Goal: Information Seeking & Learning: Learn about a topic

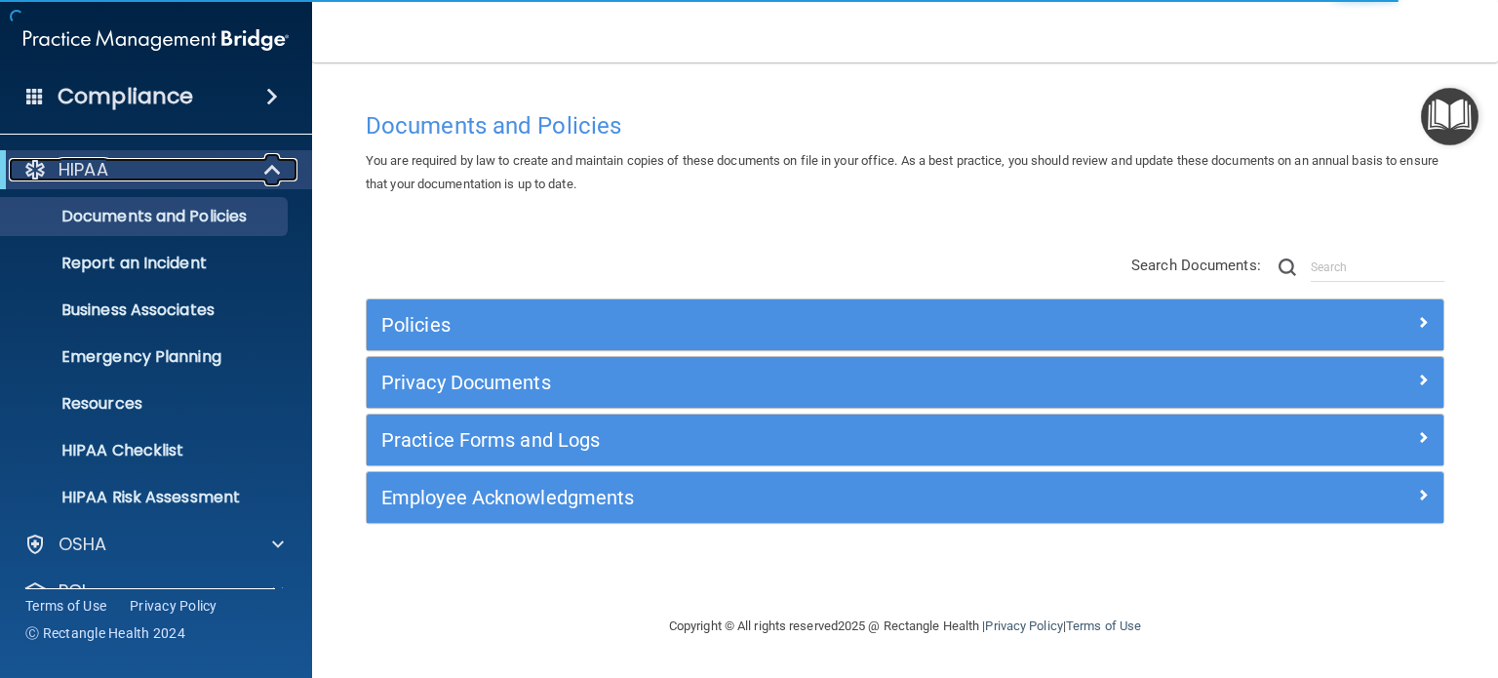
click at [151, 159] on div "HIPAA" at bounding box center [129, 169] width 241 height 23
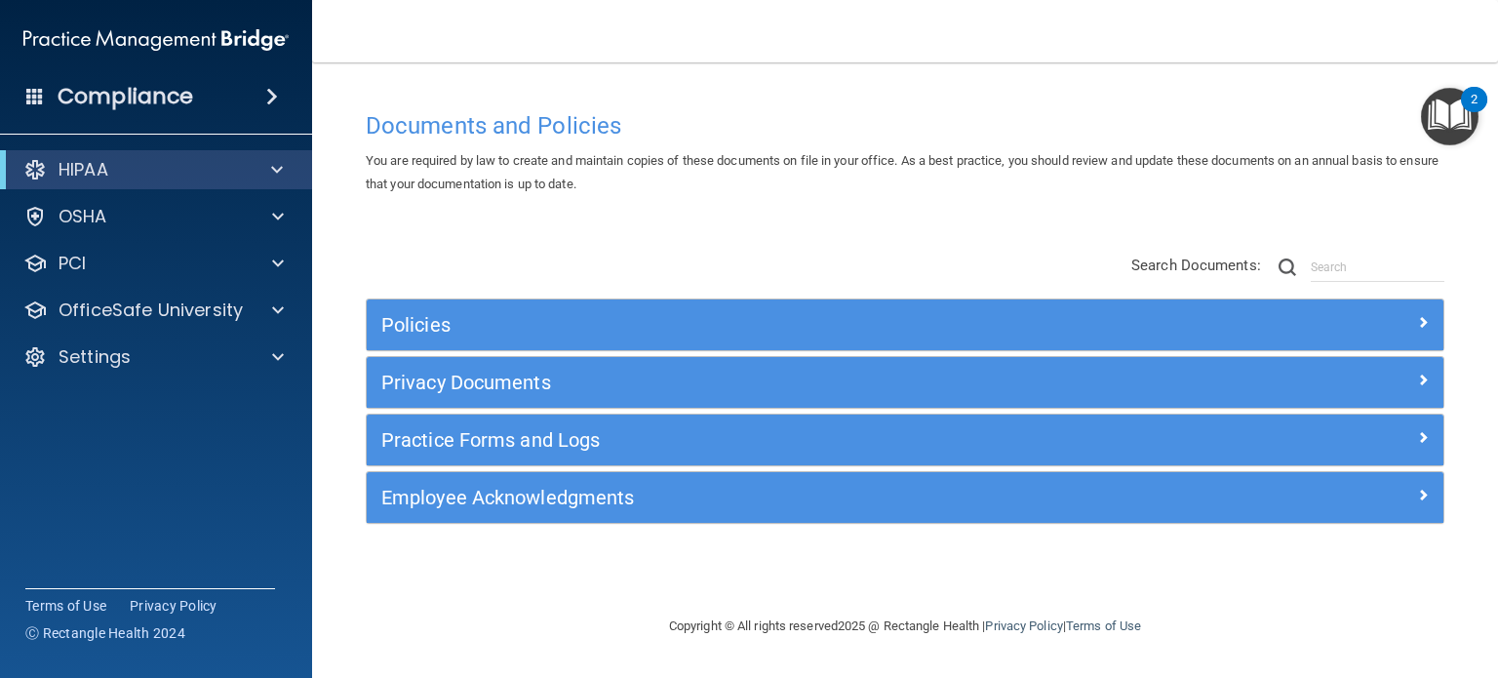
click at [261, 108] on div "Compliance" at bounding box center [156, 96] width 312 height 43
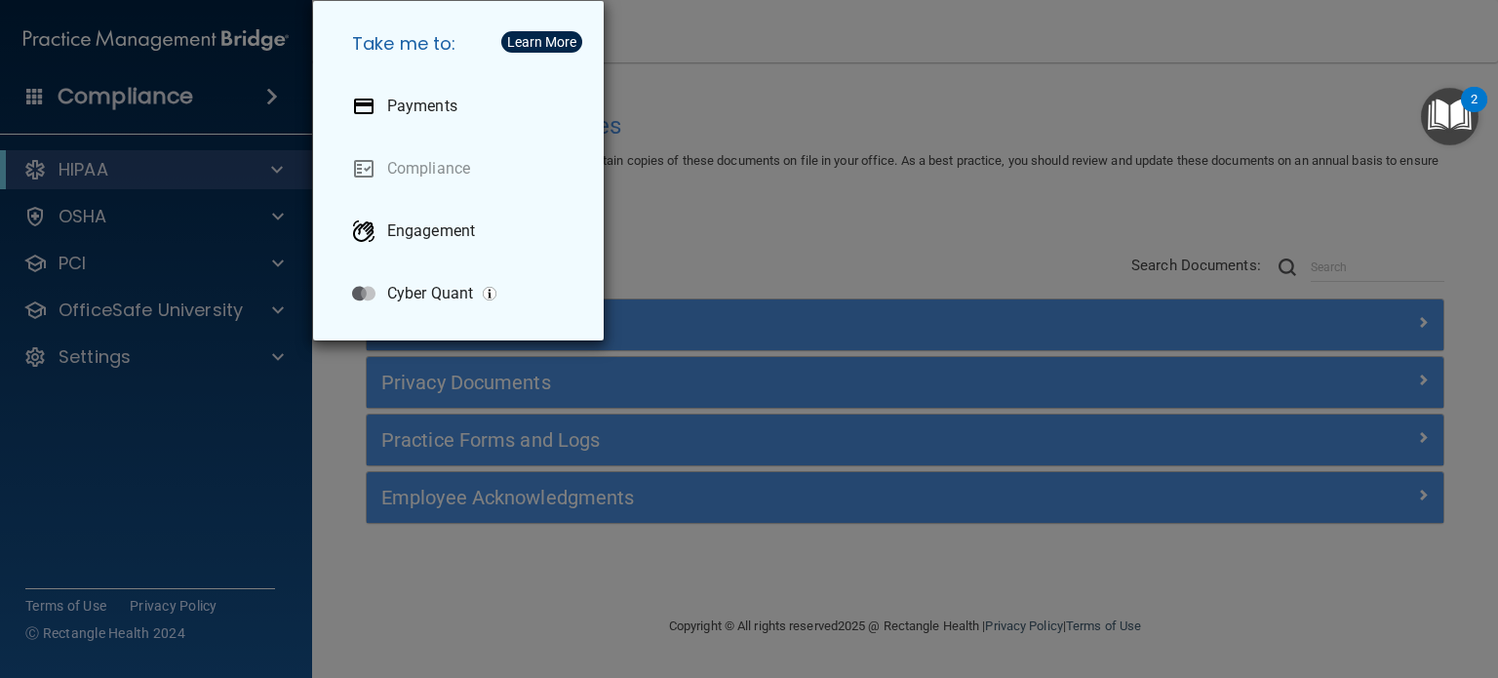
click at [775, 190] on div "Take me to: Payments Compliance Engagement Cyber Quant" at bounding box center [749, 339] width 1498 height 678
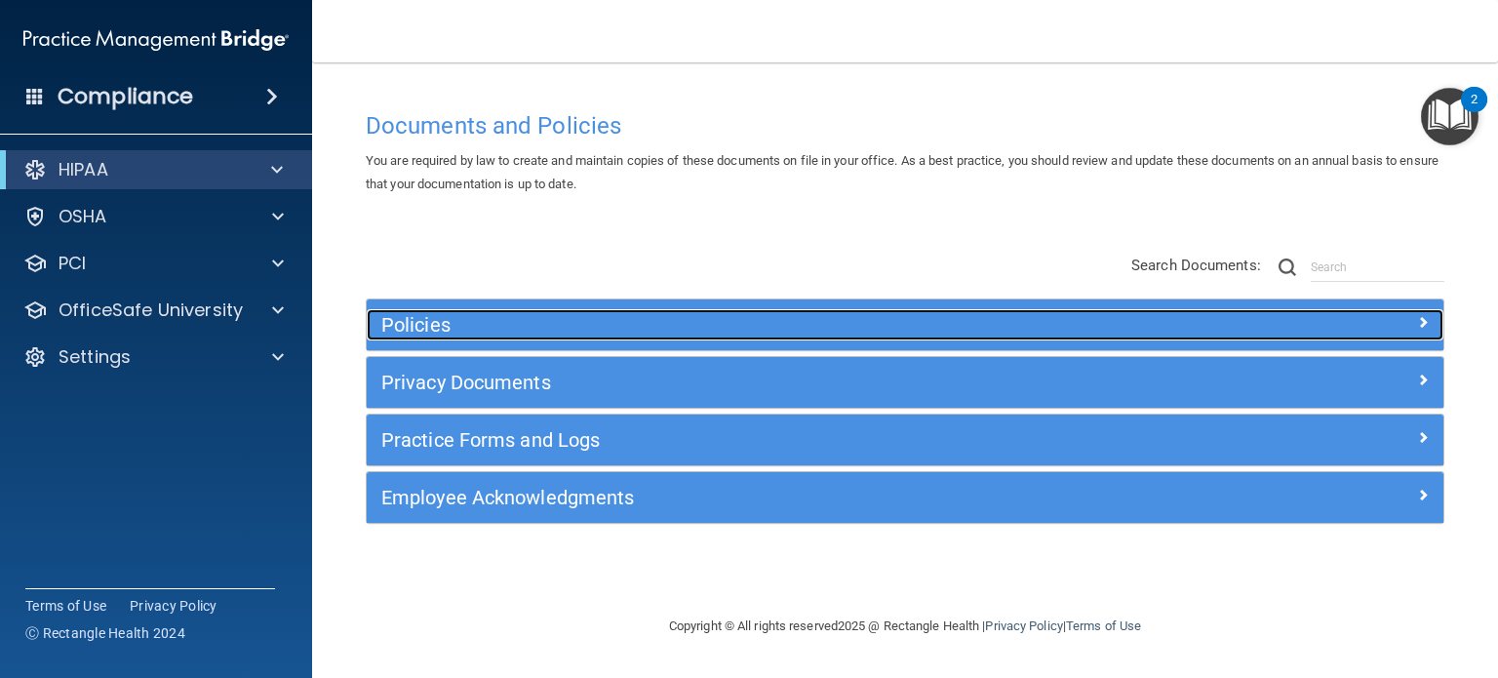
click at [454, 330] on h5 "Policies" at bounding box center [770, 324] width 778 height 21
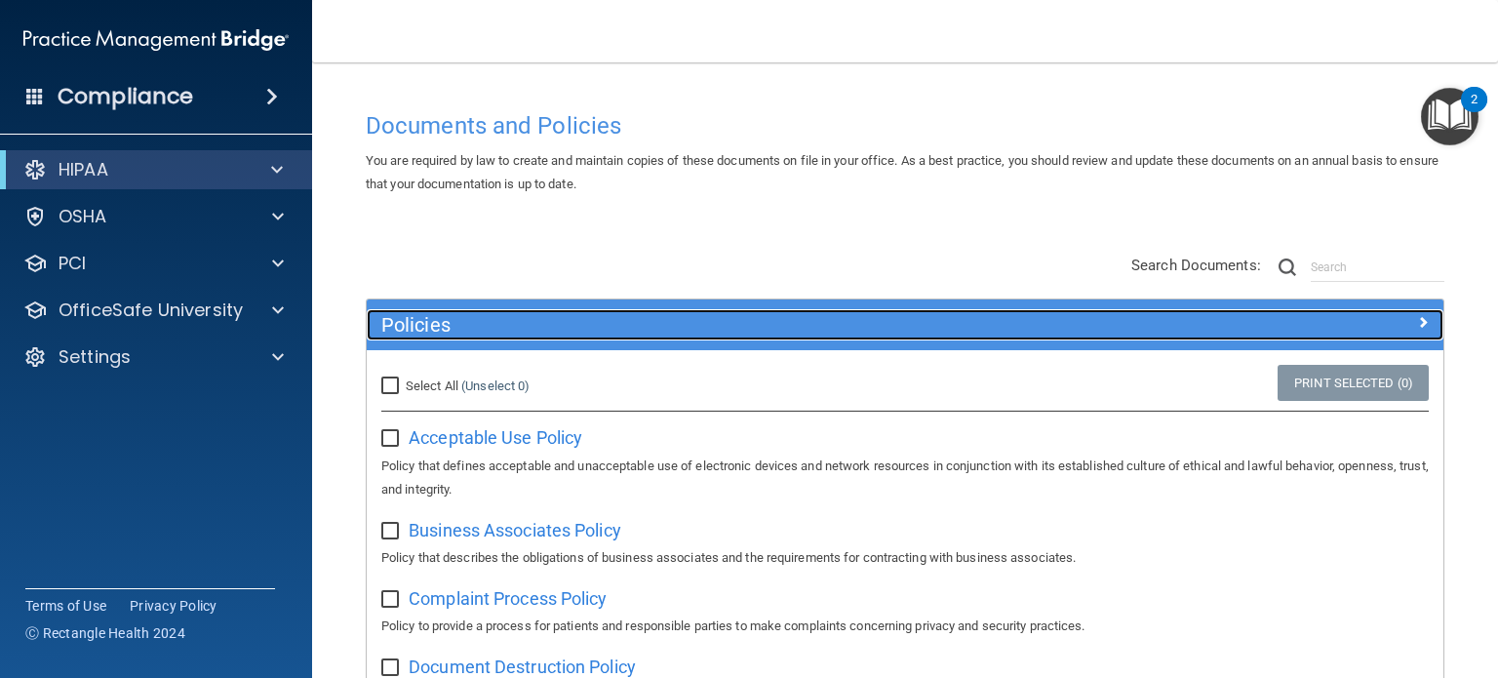
scroll to position [98, 0]
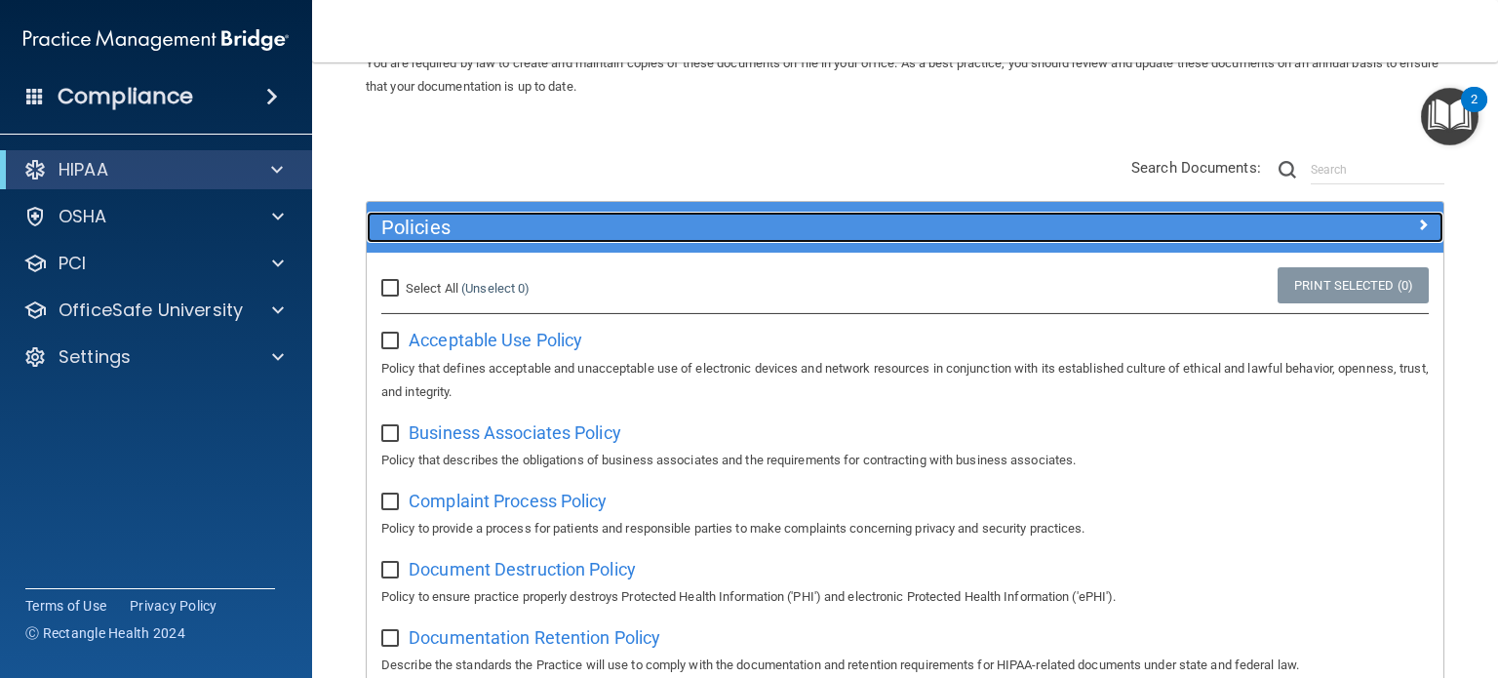
click at [536, 227] on h5 "Policies" at bounding box center [770, 227] width 778 height 21
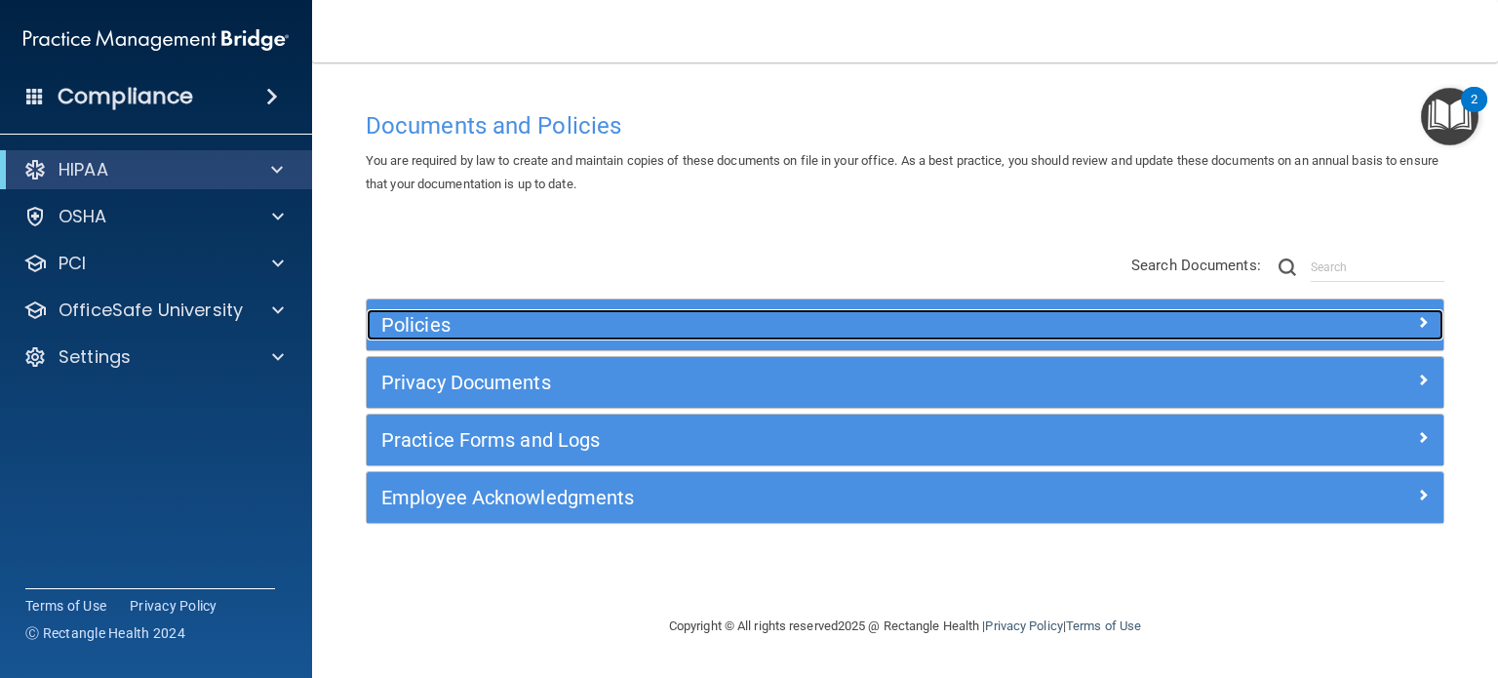
scroll to position [0, 0]
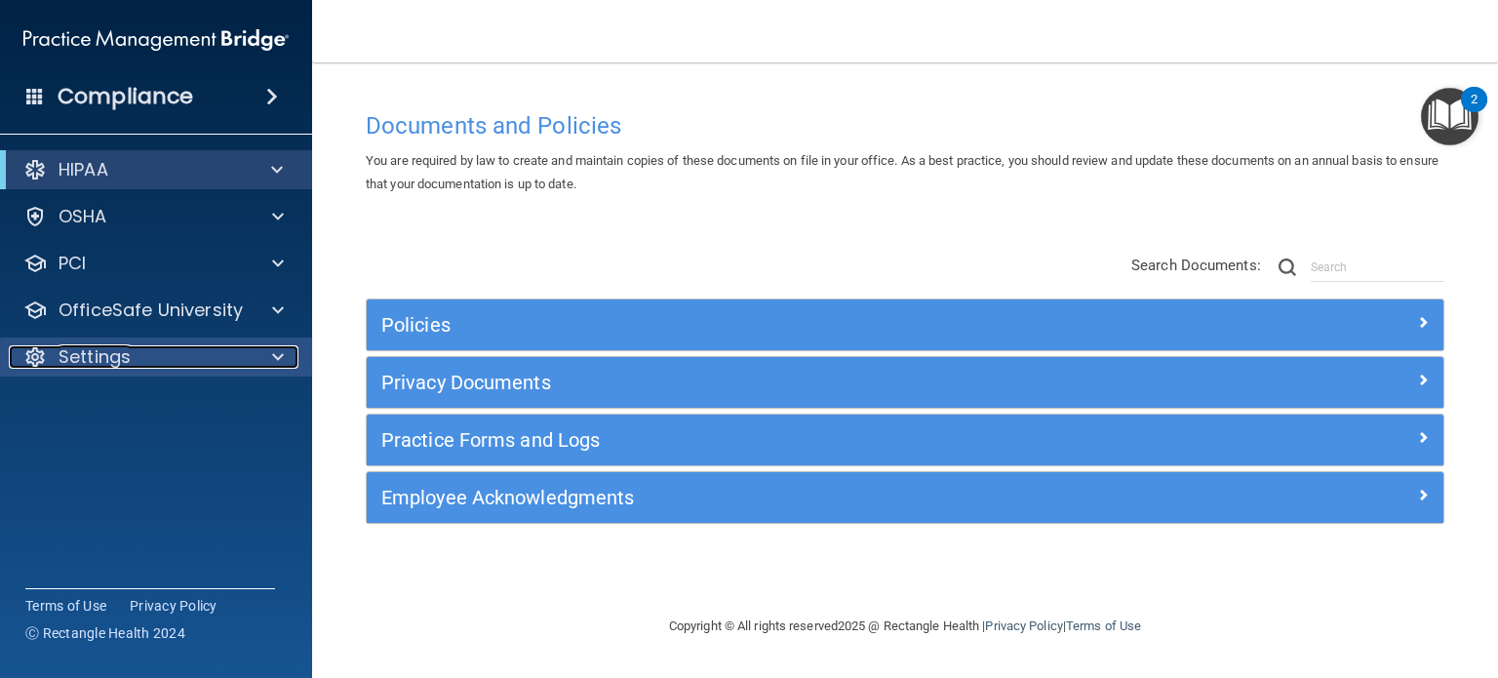
click at [267, 368] on div at bounding box center [275, 356] width 49 height 23
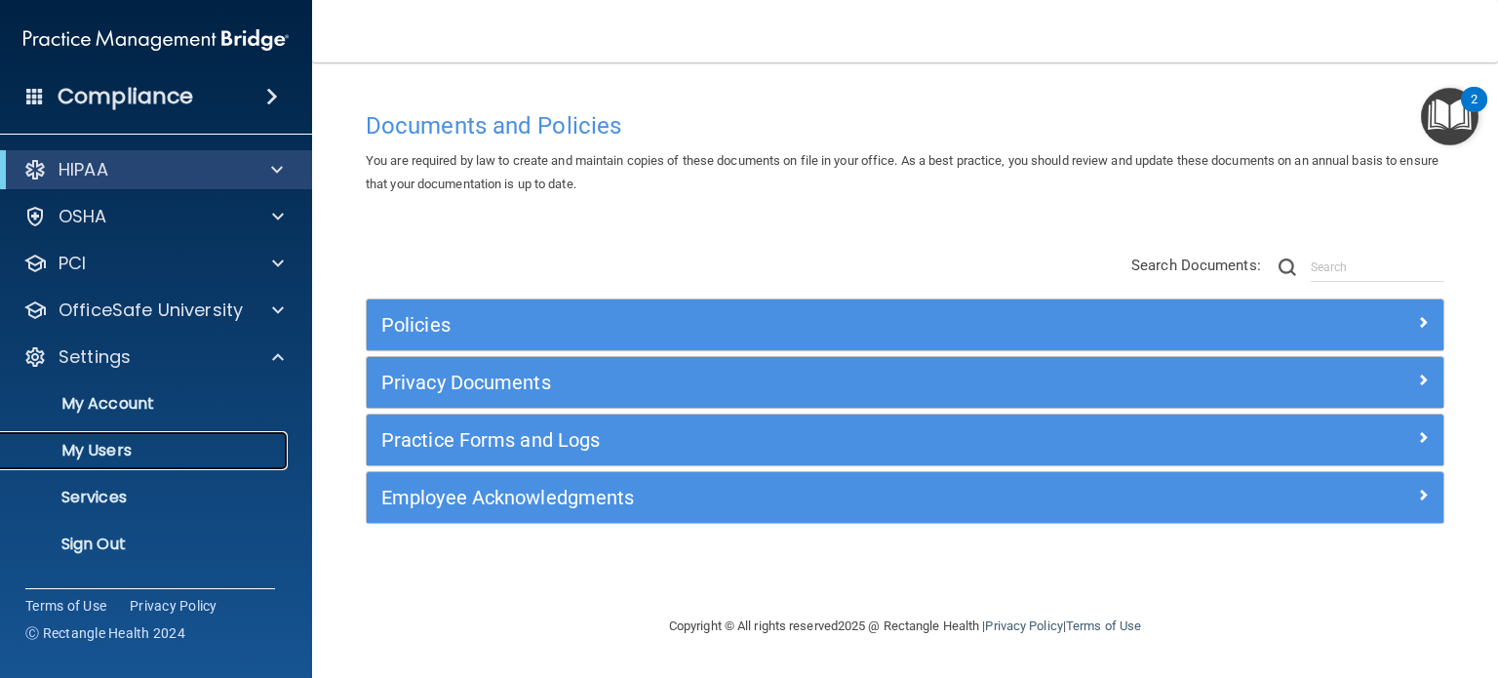
click at [171, 448] on p "My Users" at bounding box center [146, 451] width 266 height 20
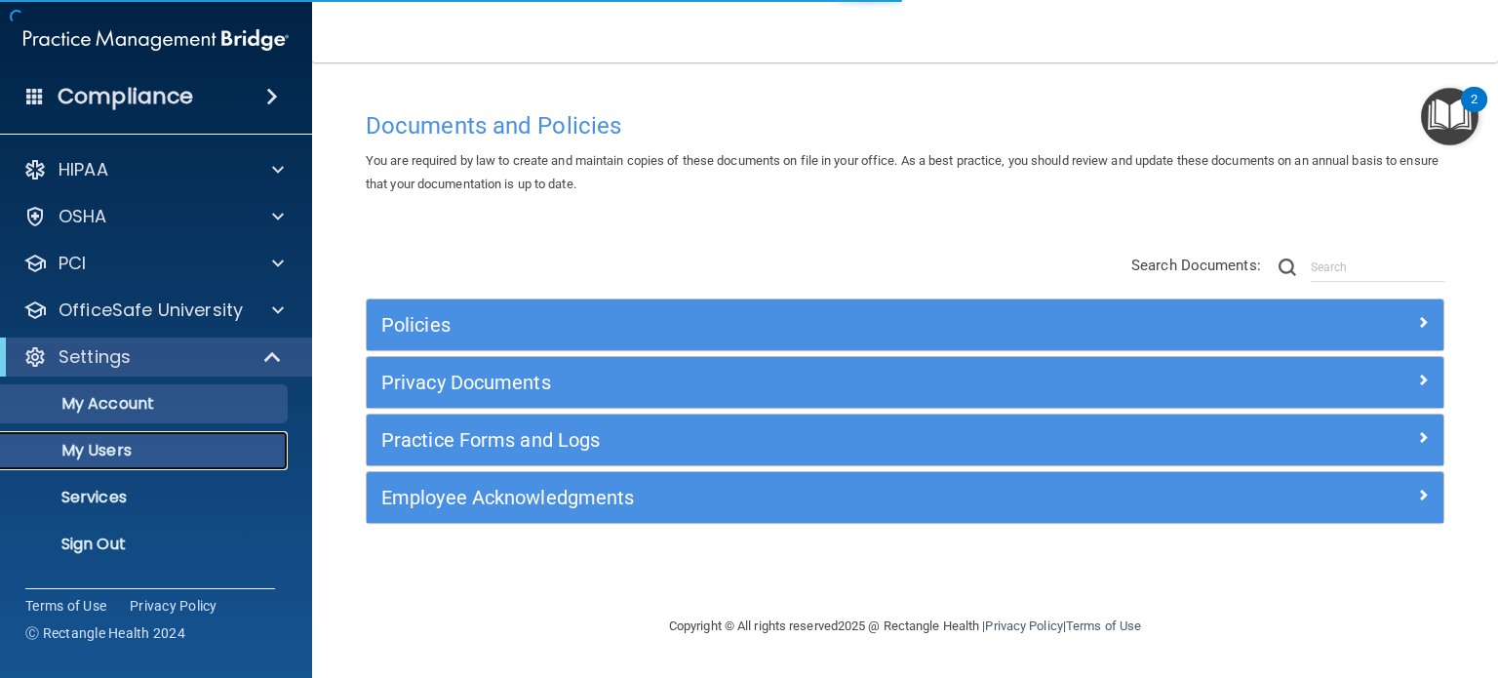
select select "20"
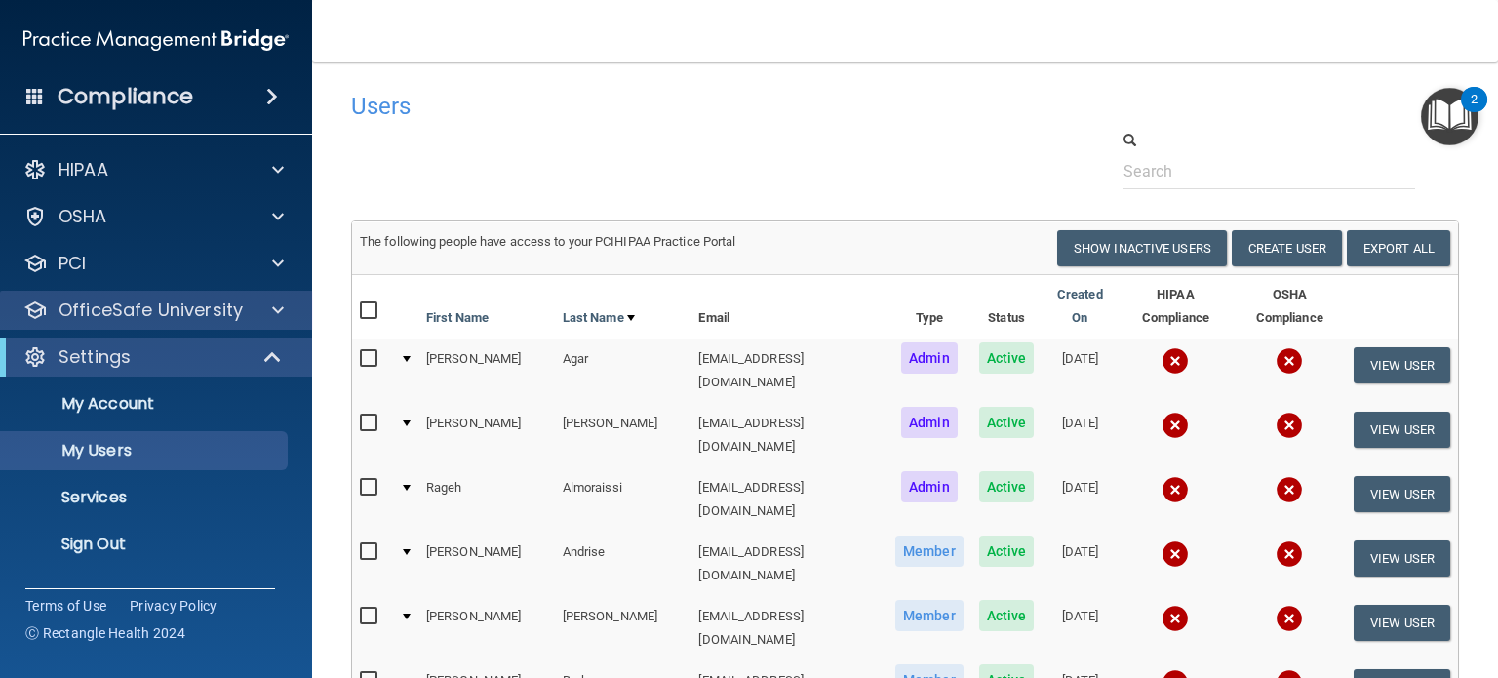
click at [263, 326] on div "OfficeSafe University" at bounding box center [156, 310] width 313 height 39
click at [169, 323] on div "OfficeSafe University" at bounding box center [156, 310] width 313 height 39
click at [180, 321] on p "OfficeSafe University" at bounding box center [151, 309] width 184 height 23
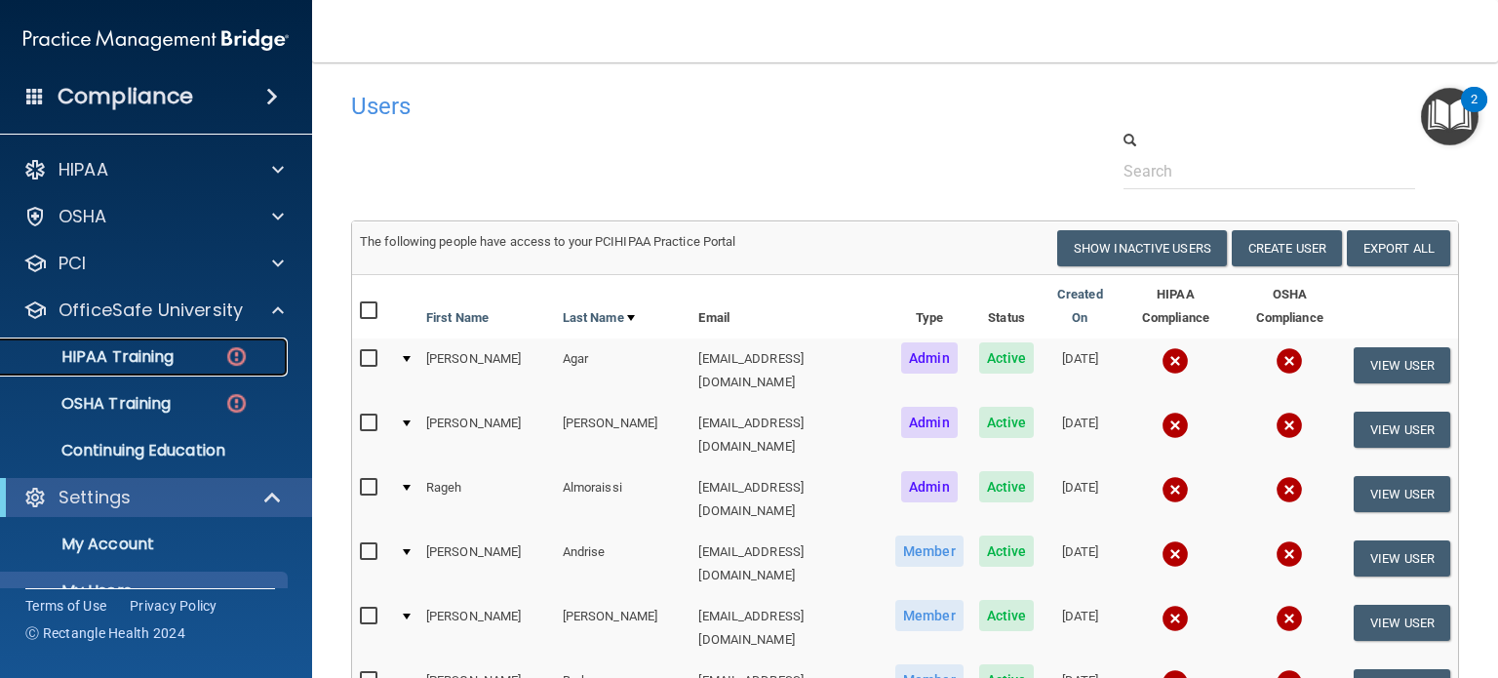
click at [188, 353] on div "HIPAA Training" at bounding box center [146, 357] width 266 height 20
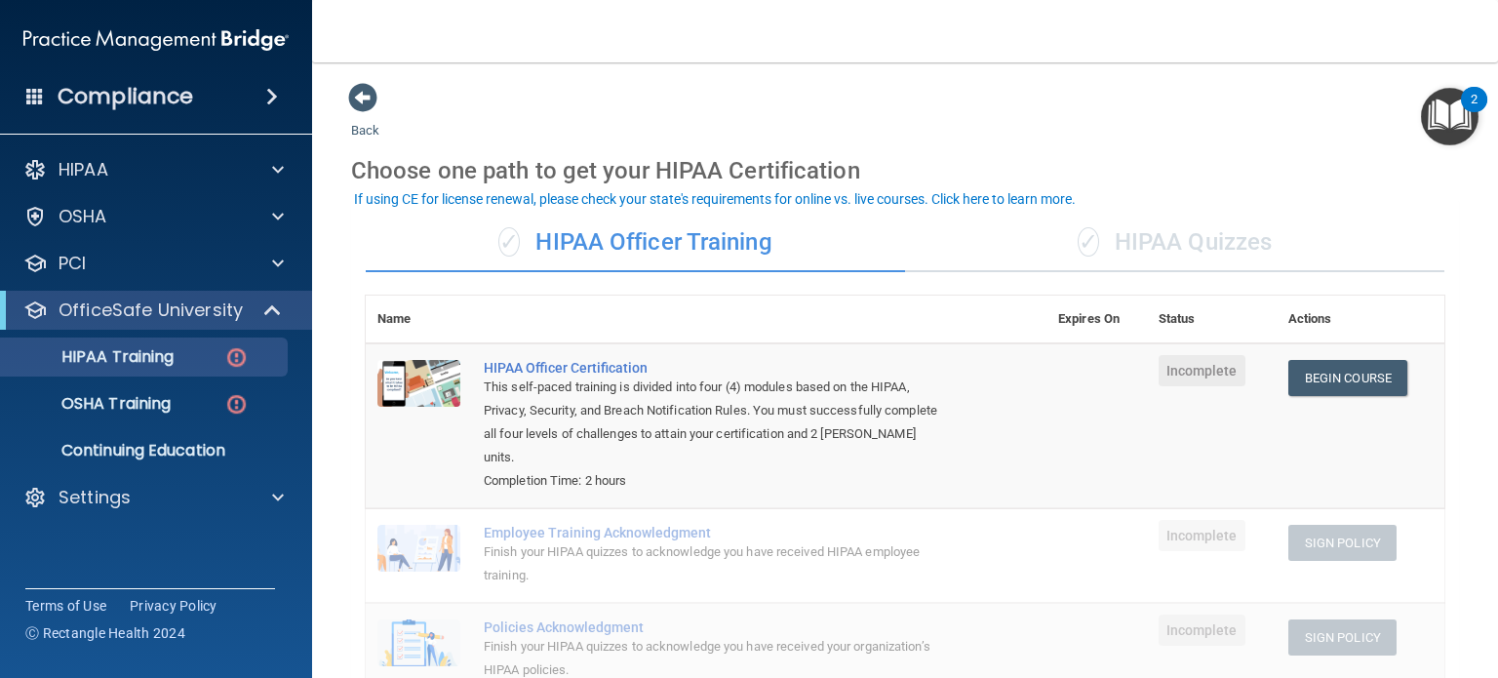
click at [1133, 248] on div "✓ HIPAA Quizzes" at bounding box center [1174, 243] width 539 height 59
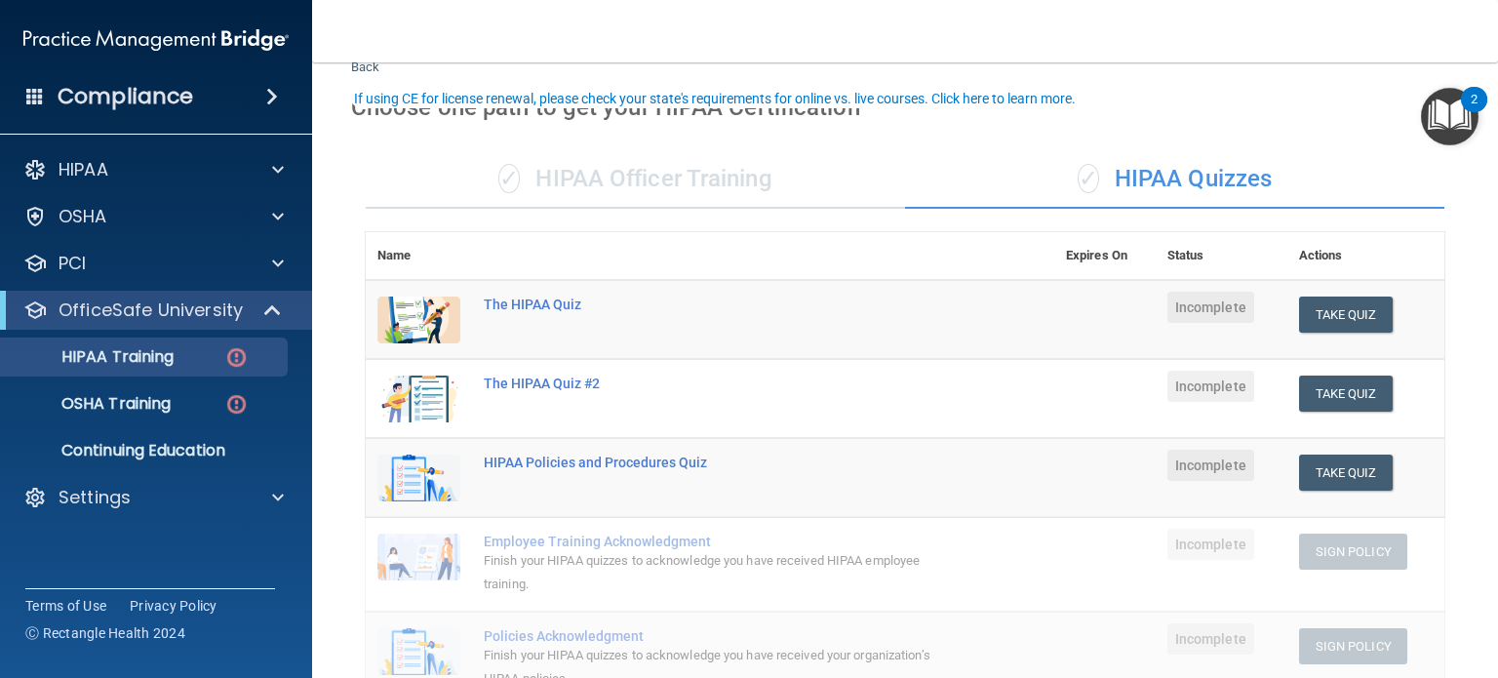
scroll to position [195, 0]
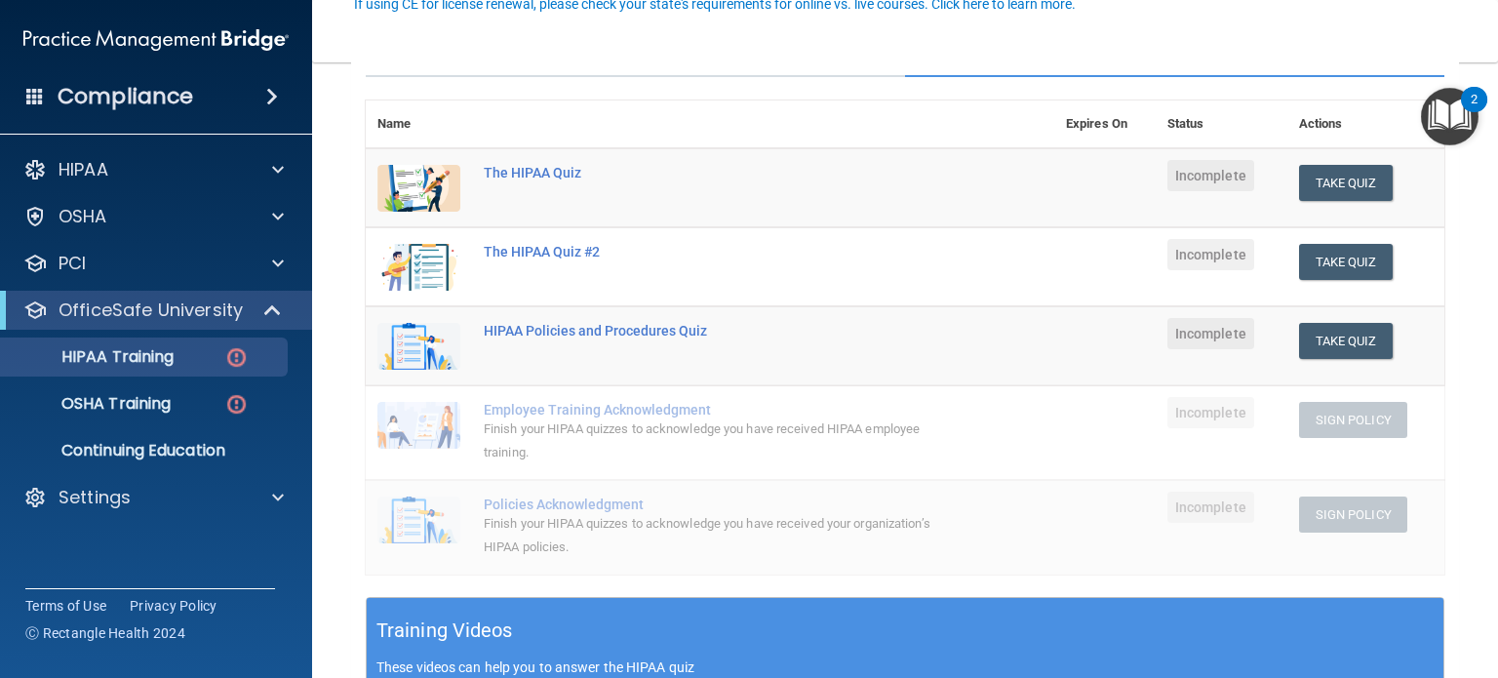
click at [264, 104] on div "Compliance" at bounding box center [156, 96] width 312 height 43
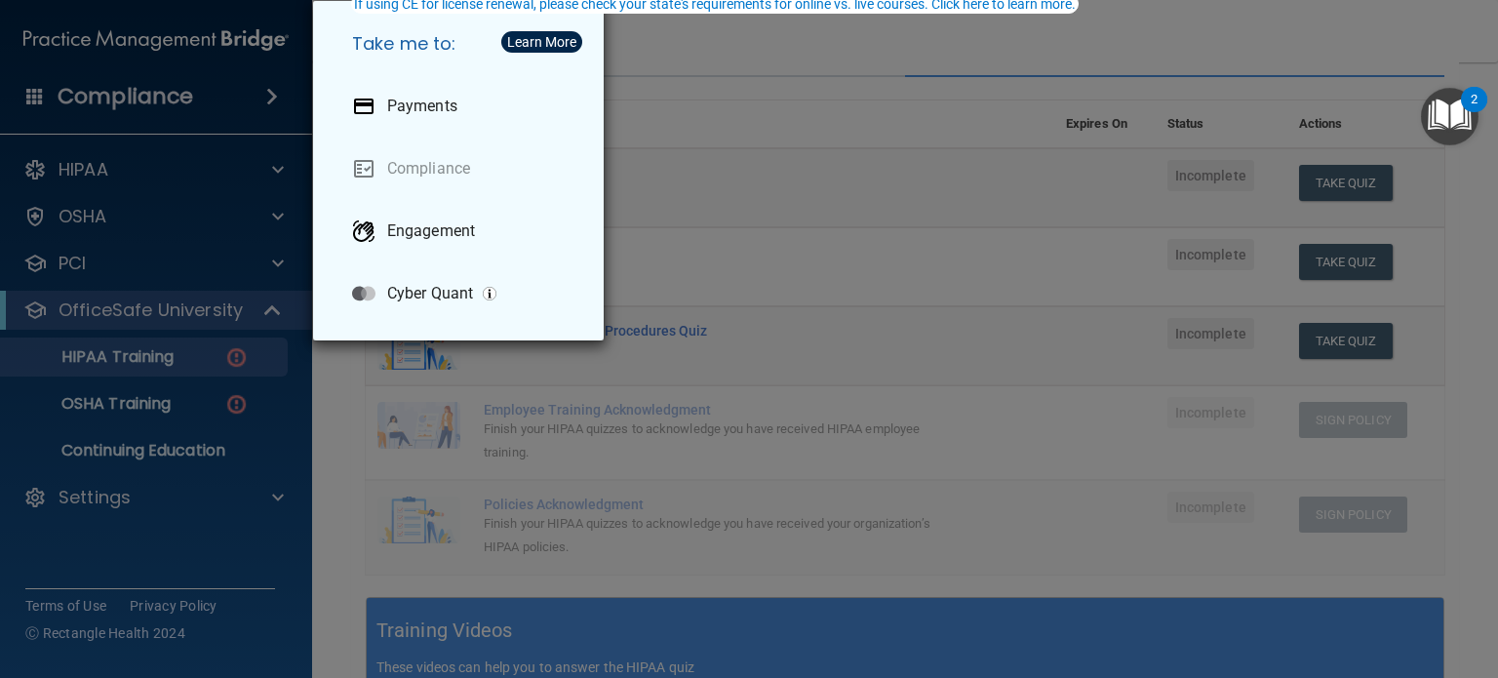
click at [884, 138] on div "Take me to: Payments Compliance Engagement Cyber Quant" at bounding box center [749, 339] width 1498 height 678
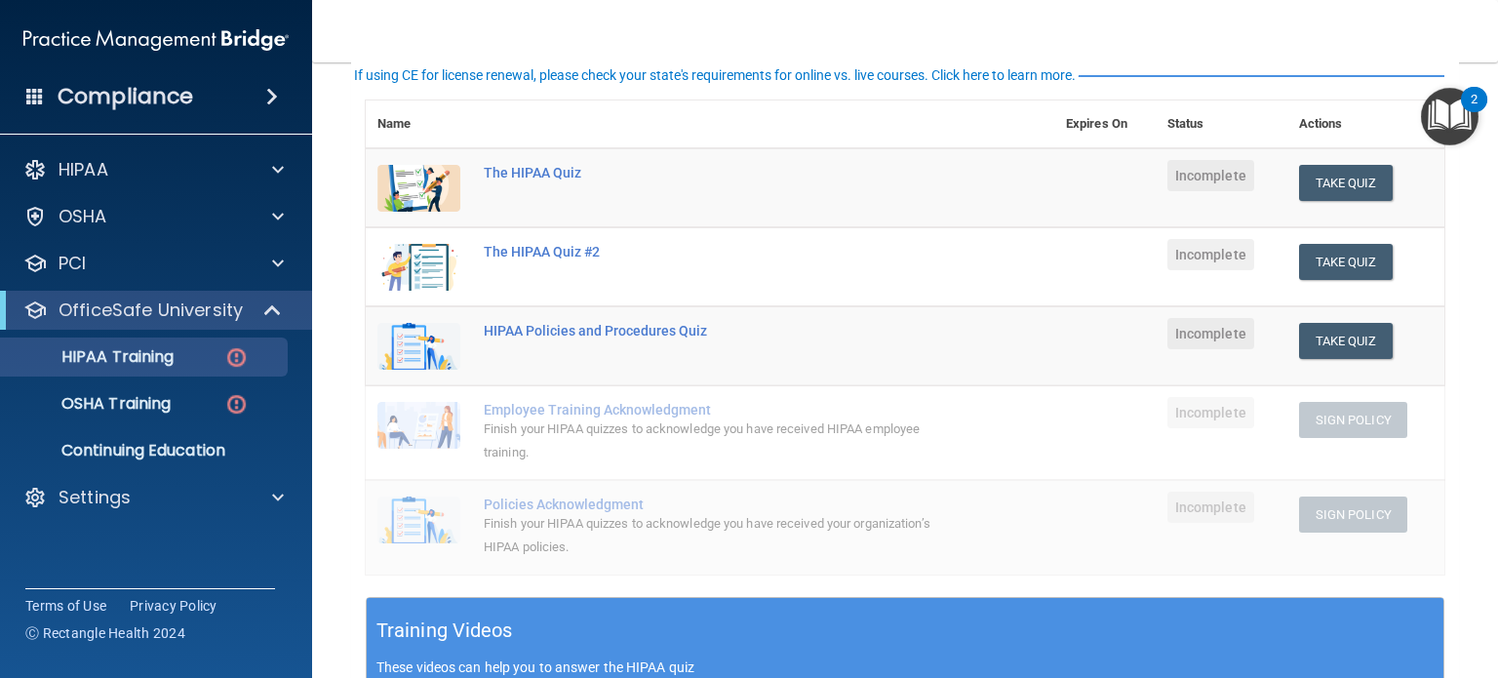
scroll to position [0, 0]
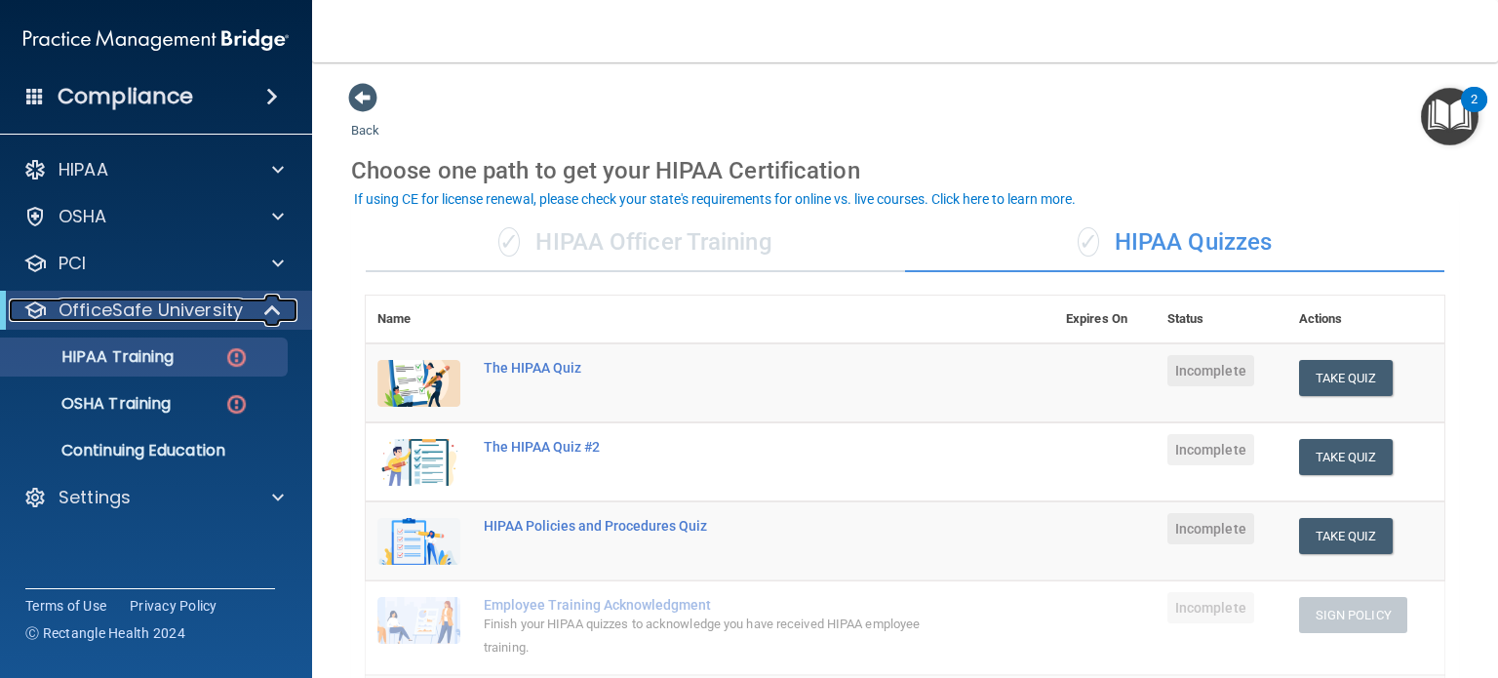
click at [164, 299] on p "OfficeSafe University" at bounding box center [151, 309] width 184 height 23
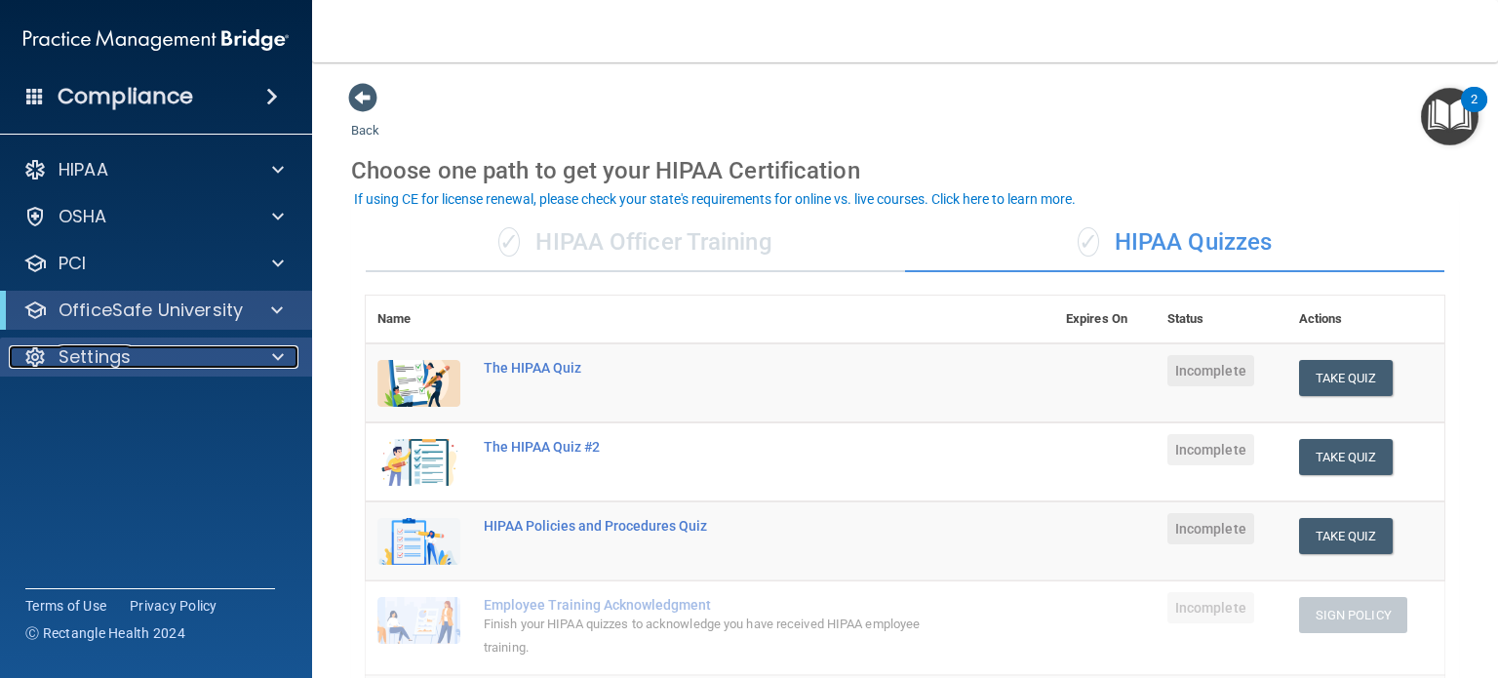
click at [130, 366] on div "Settings" at bounding box center [130, 356] width 242 height 23
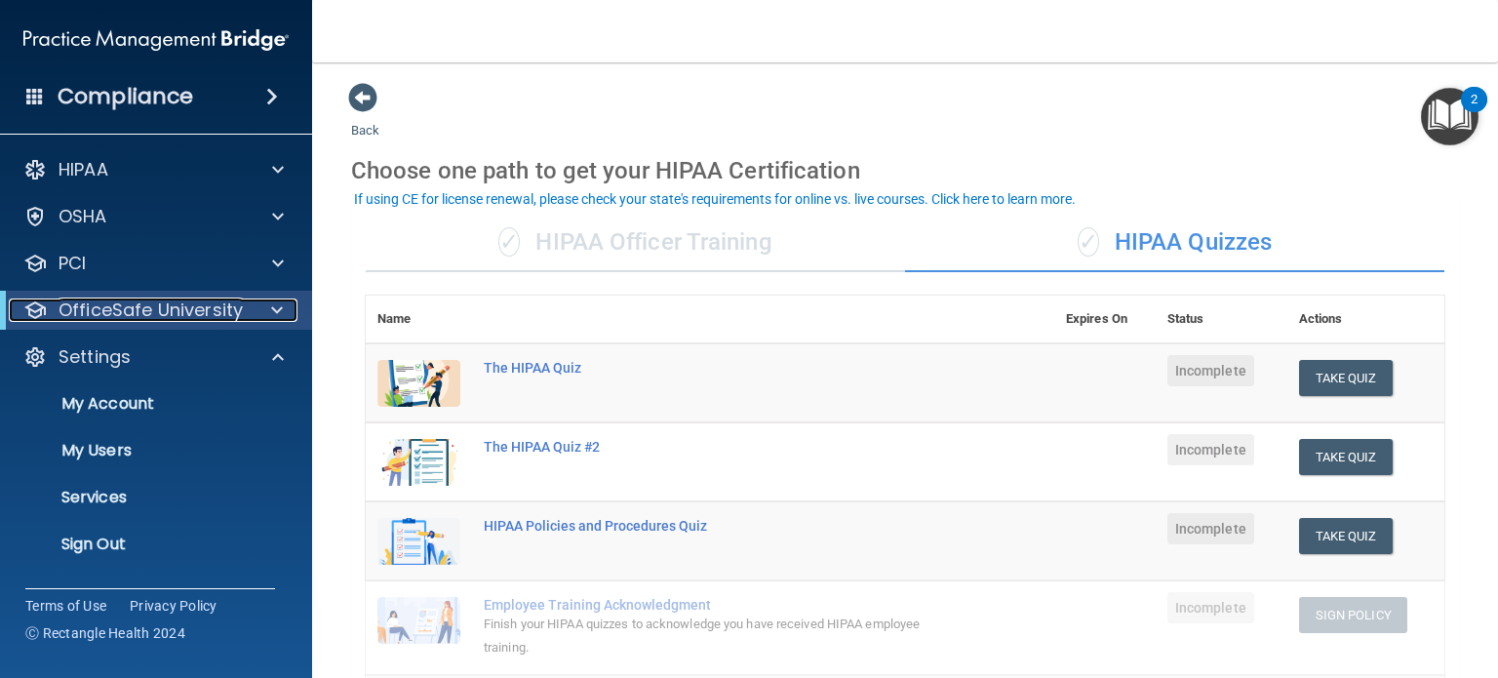
click at [90, 311] on p "OfficeSafe University" at bounding box center [151, 309] width 184 height 23
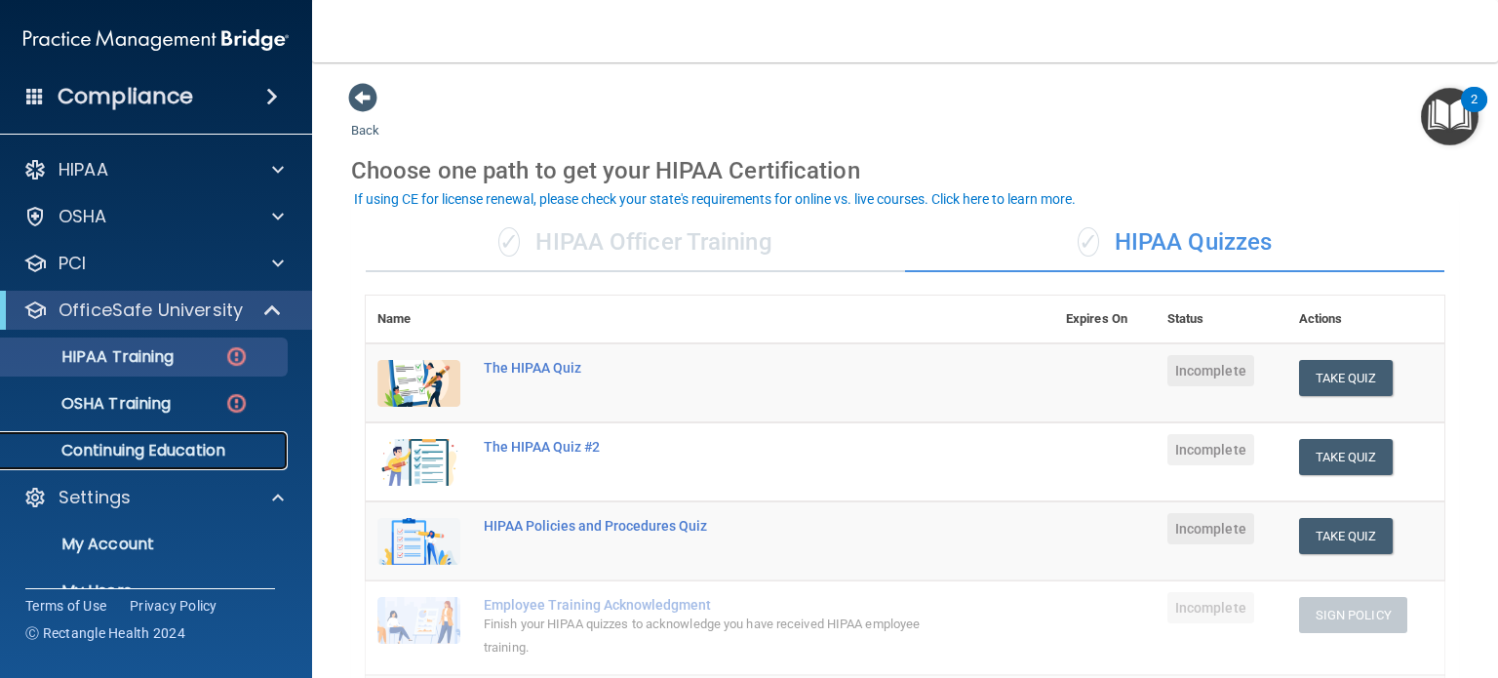
click at [132, 441] on p "Continuing Education" at bounding box center [146, 451] width 266 height 20
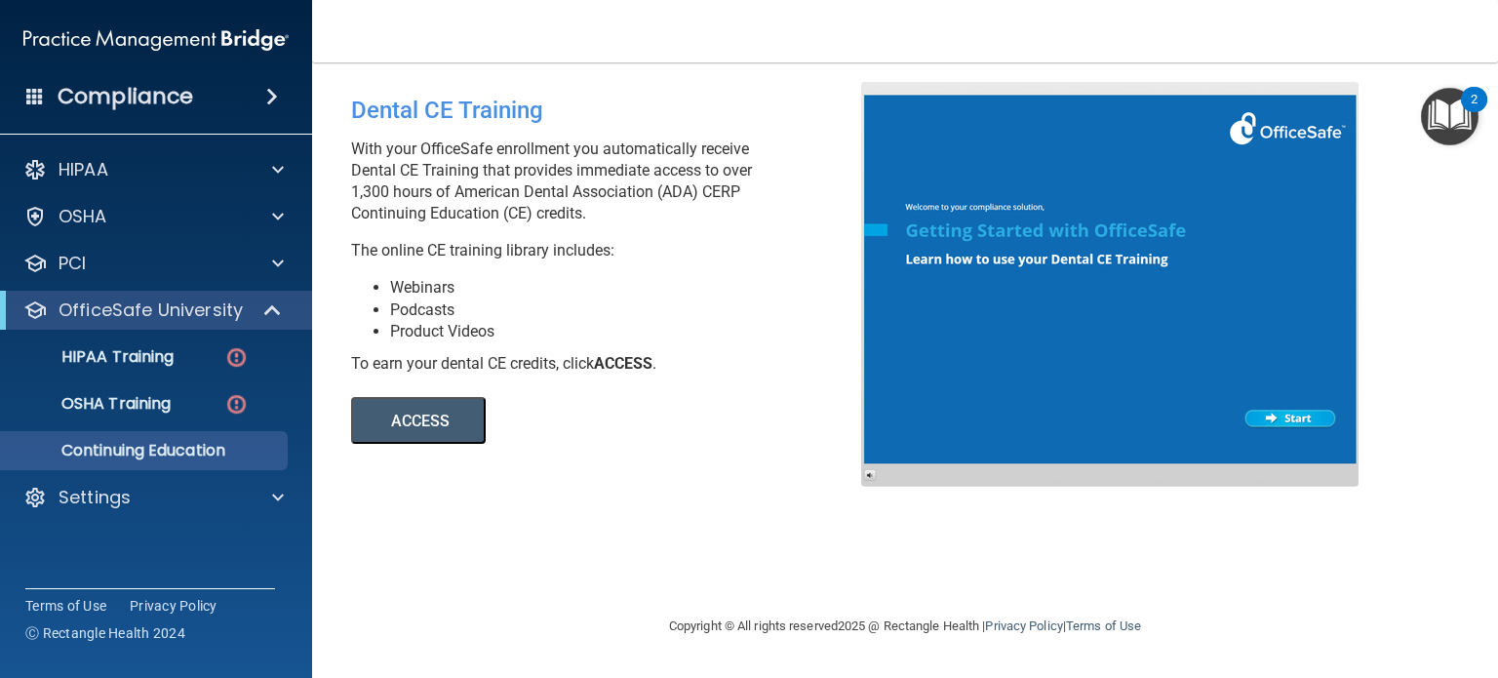
click at [437, 428] on button "ACCESS" at bounding box center [418, 420] width 135 height 47
click at [205, 178] on div "HIPAA" at bounding box center [130, 169] width 242 height 23
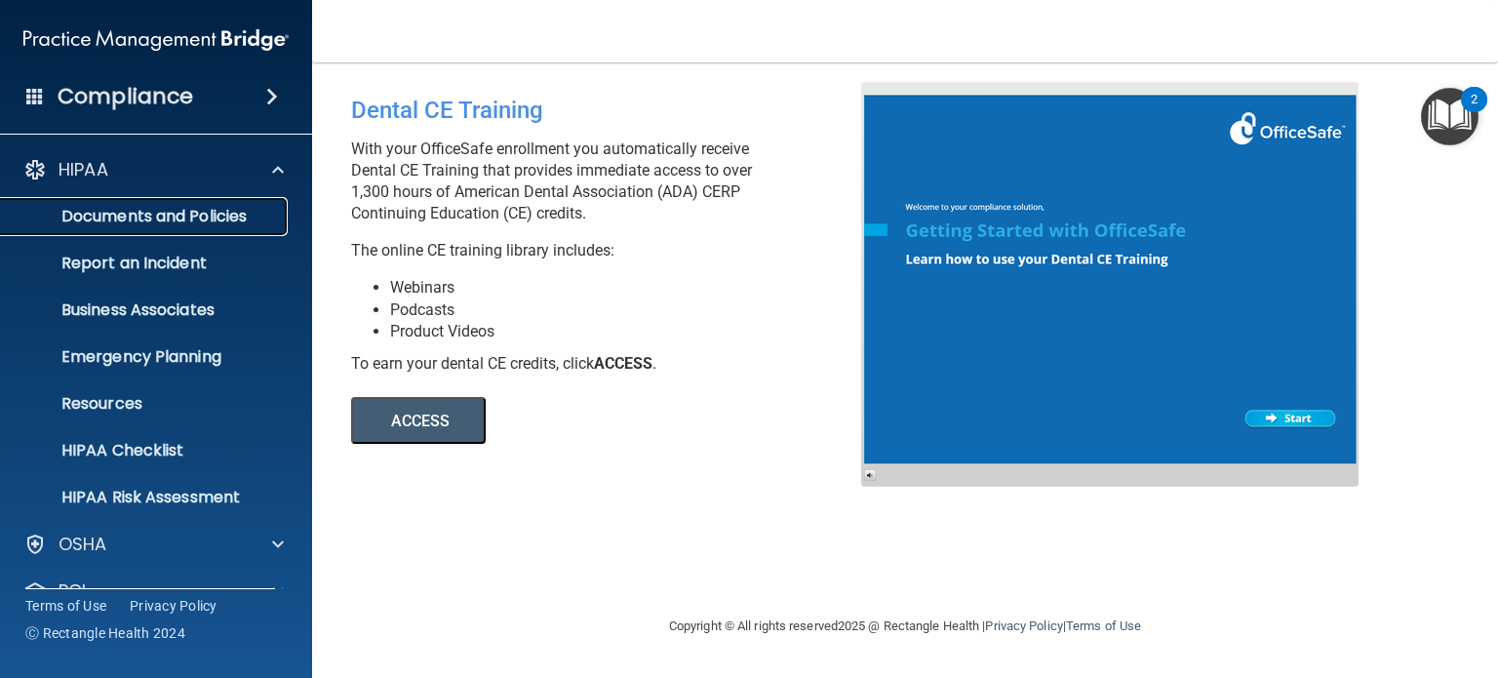
click at [192, 210] on p "Documents and Policies" at bounding box center [146, 217] width 266 height 20
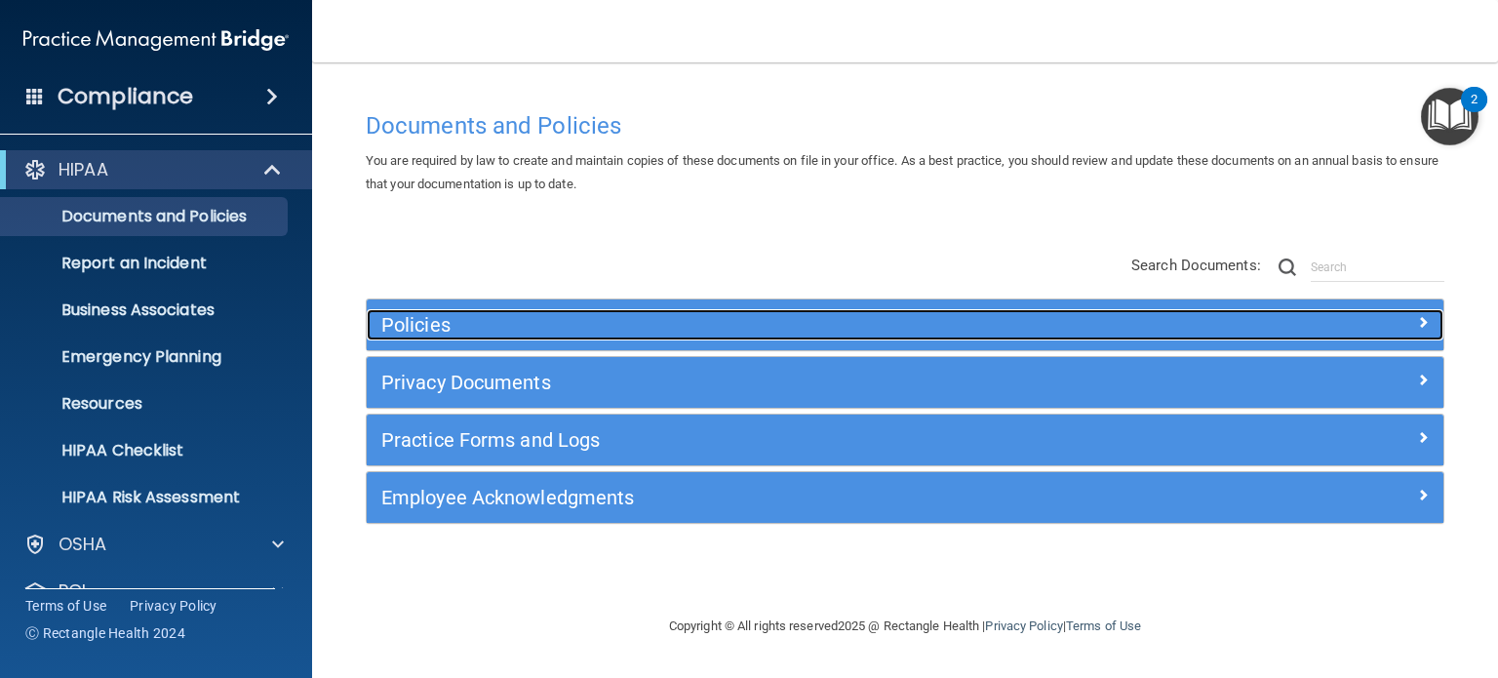
click at [421, 333] on h5 "Policies" at bounding box center [770, 324] width 778 height 21
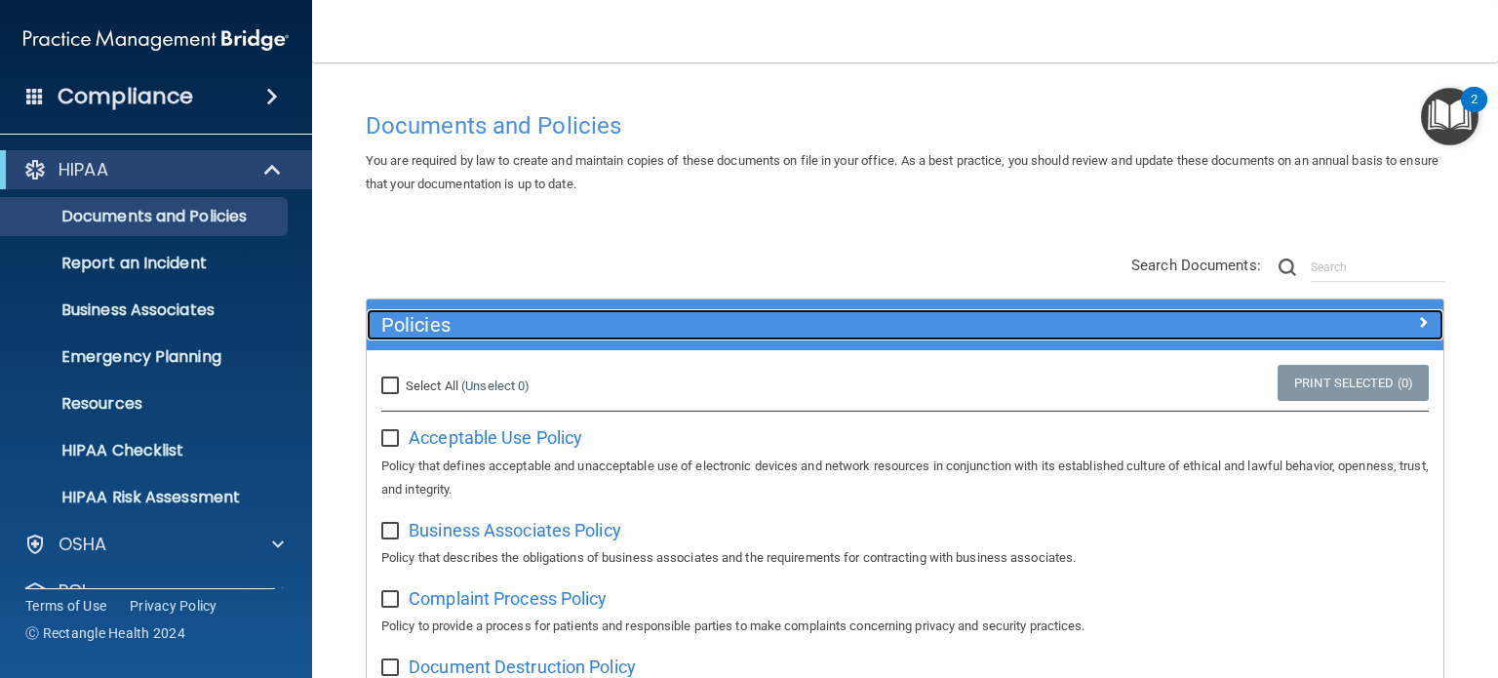
click at [487, 318] on h5 "Policies" at bounding box center [770, 324] width 778 height 21
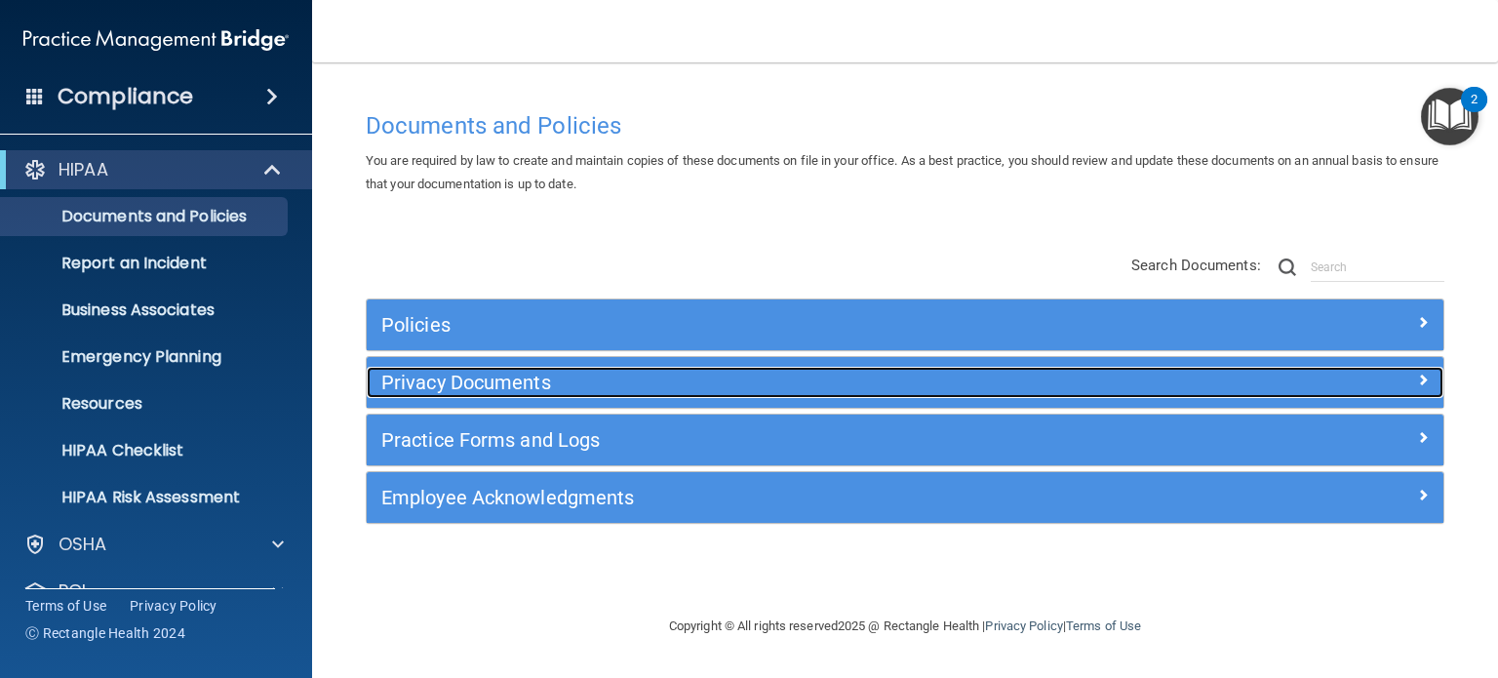
click at [519, 377] on h5 "Privacy Documents" at bounding box center [770, 382] width 778 height 21
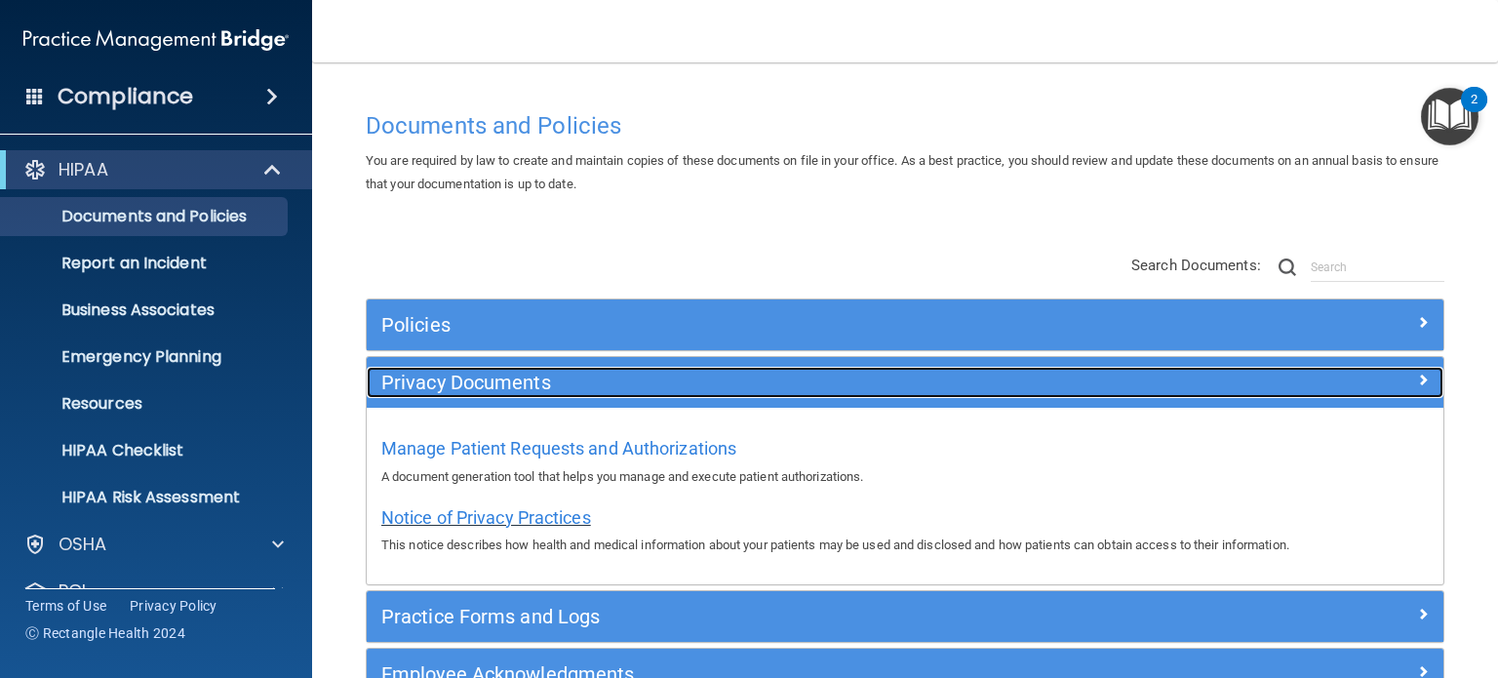
scroll to position [98, 0]
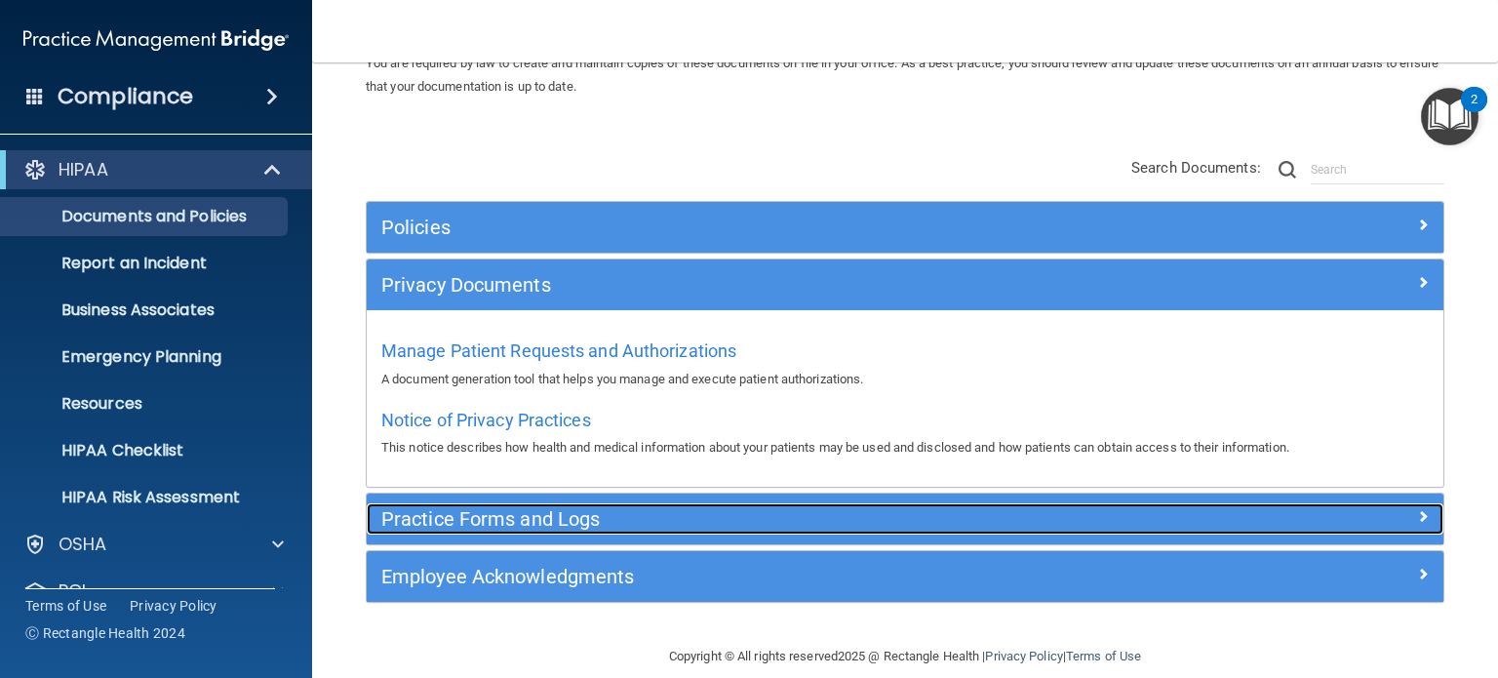
click at [562, 530] on div "Practice Forms and Logs" at bounding box center [771, 518] width 808 height 31
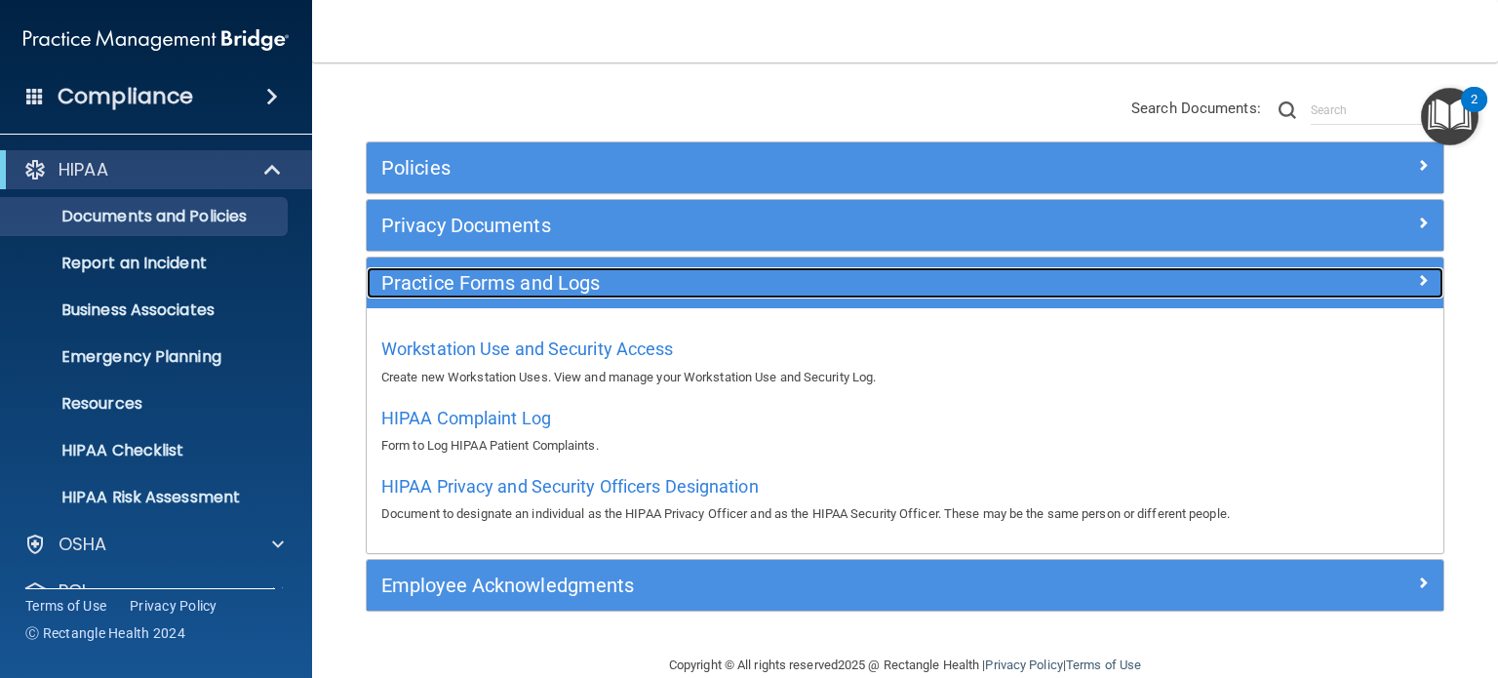
scroll to position [189, 0]
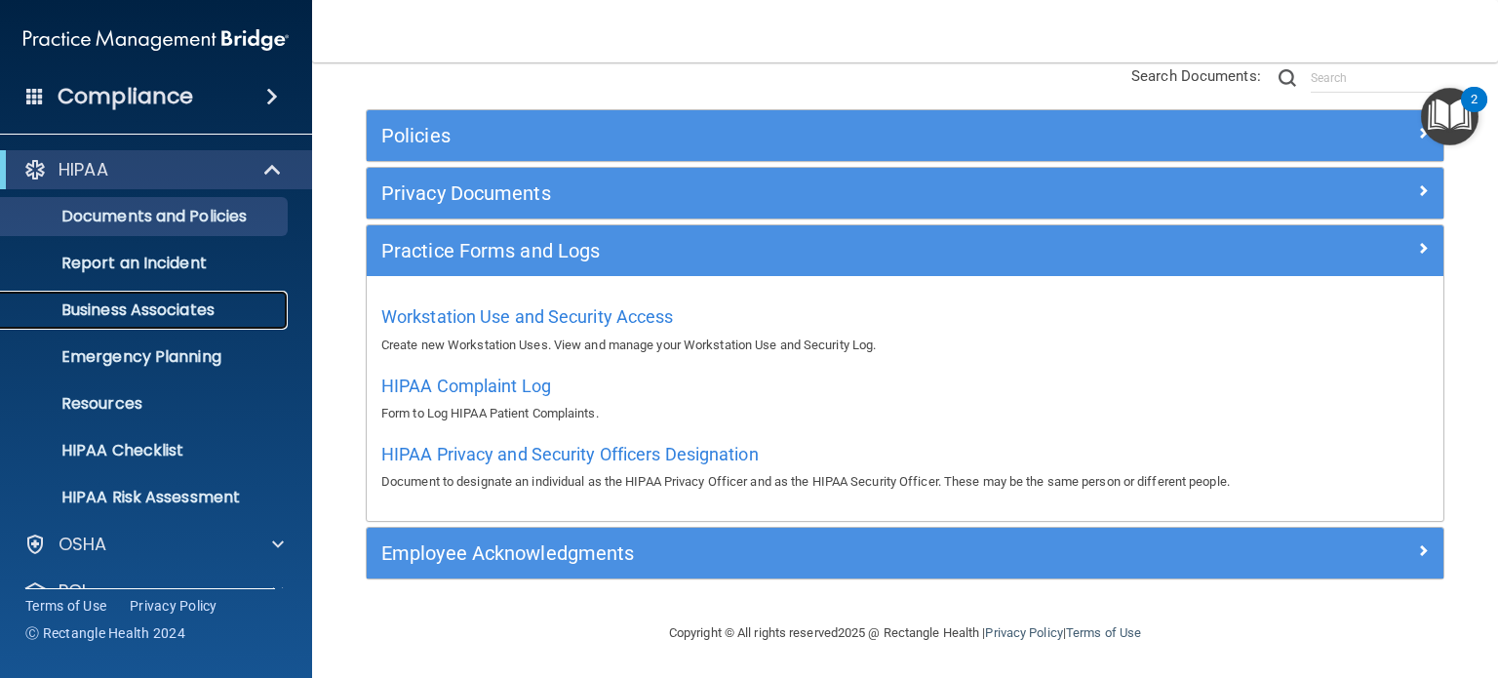
click at [178, 307] on p "Business Associates" at bounding box center [146, 310] width 266 height 20
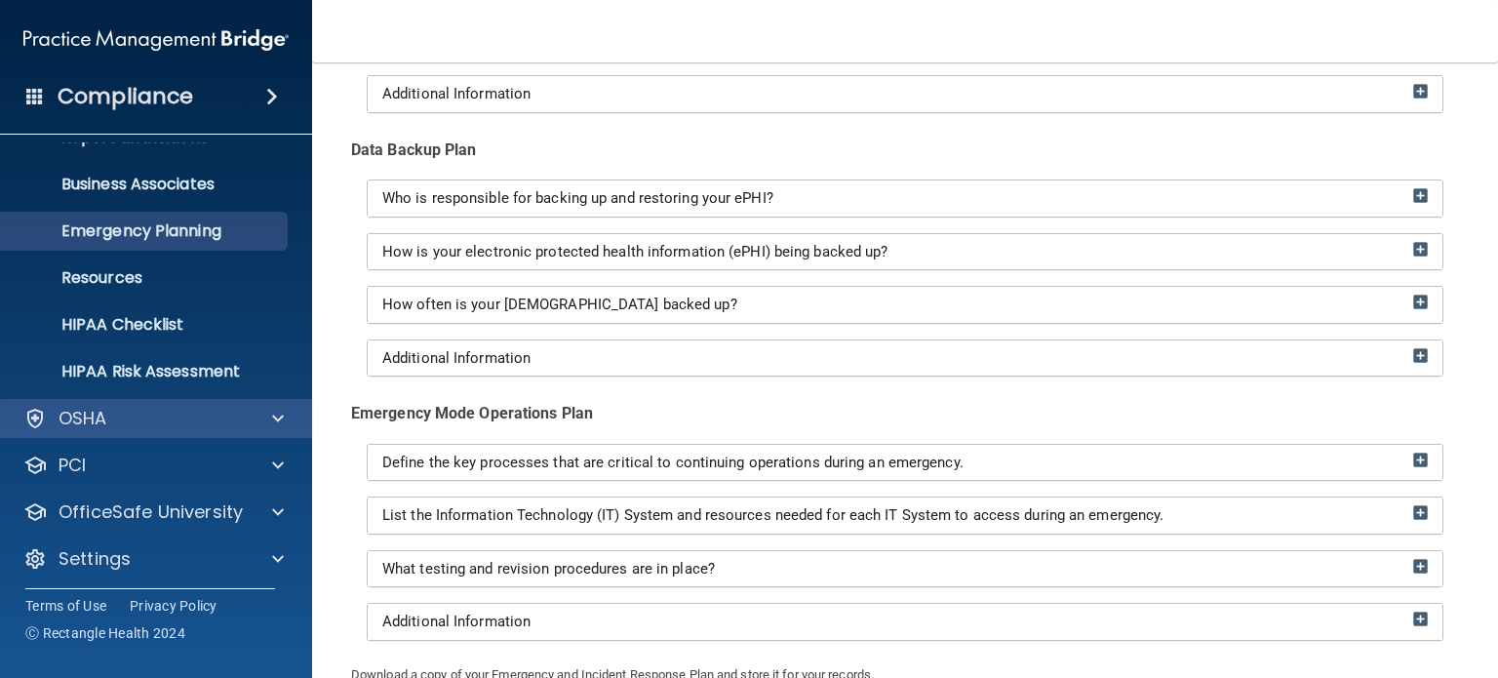
scroll to position [131, 0]
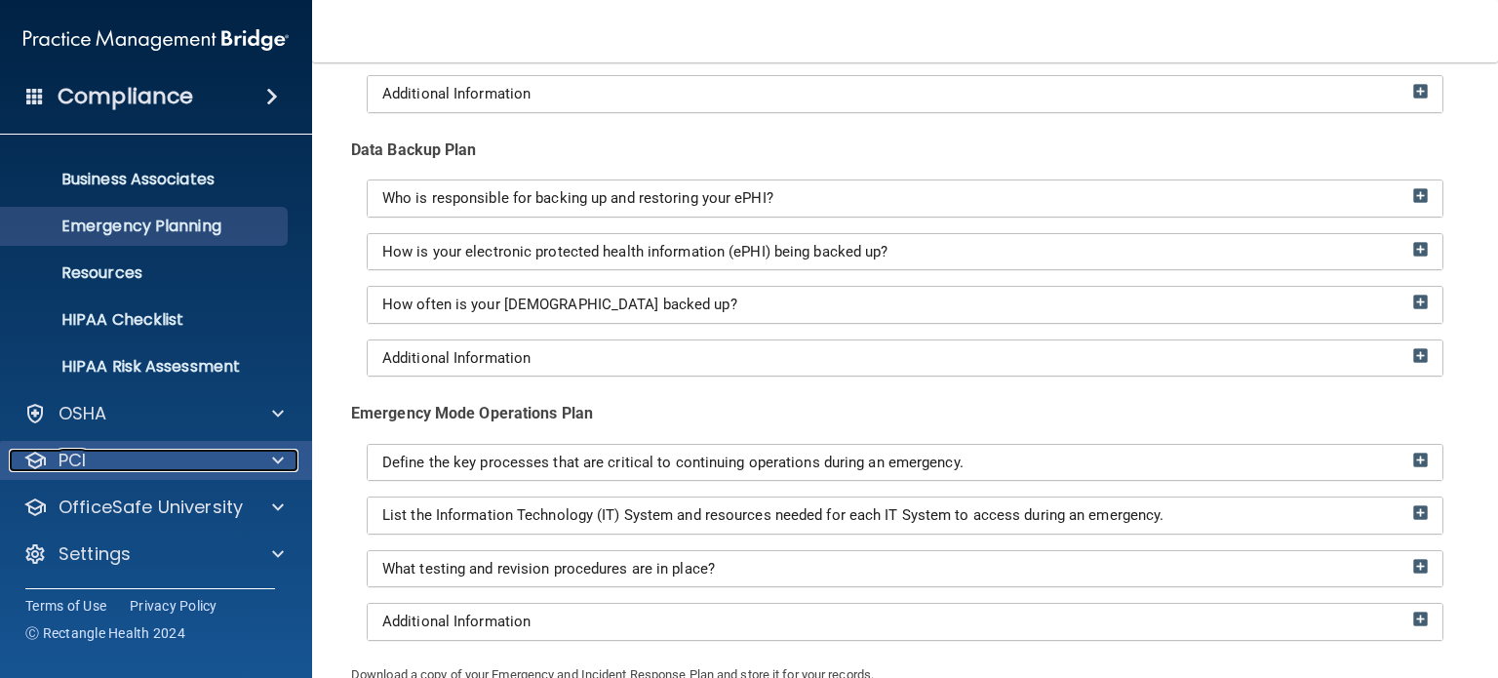
click at [66, 452] on p "PCI" at bounding box center [72, 460] width 27 height 23
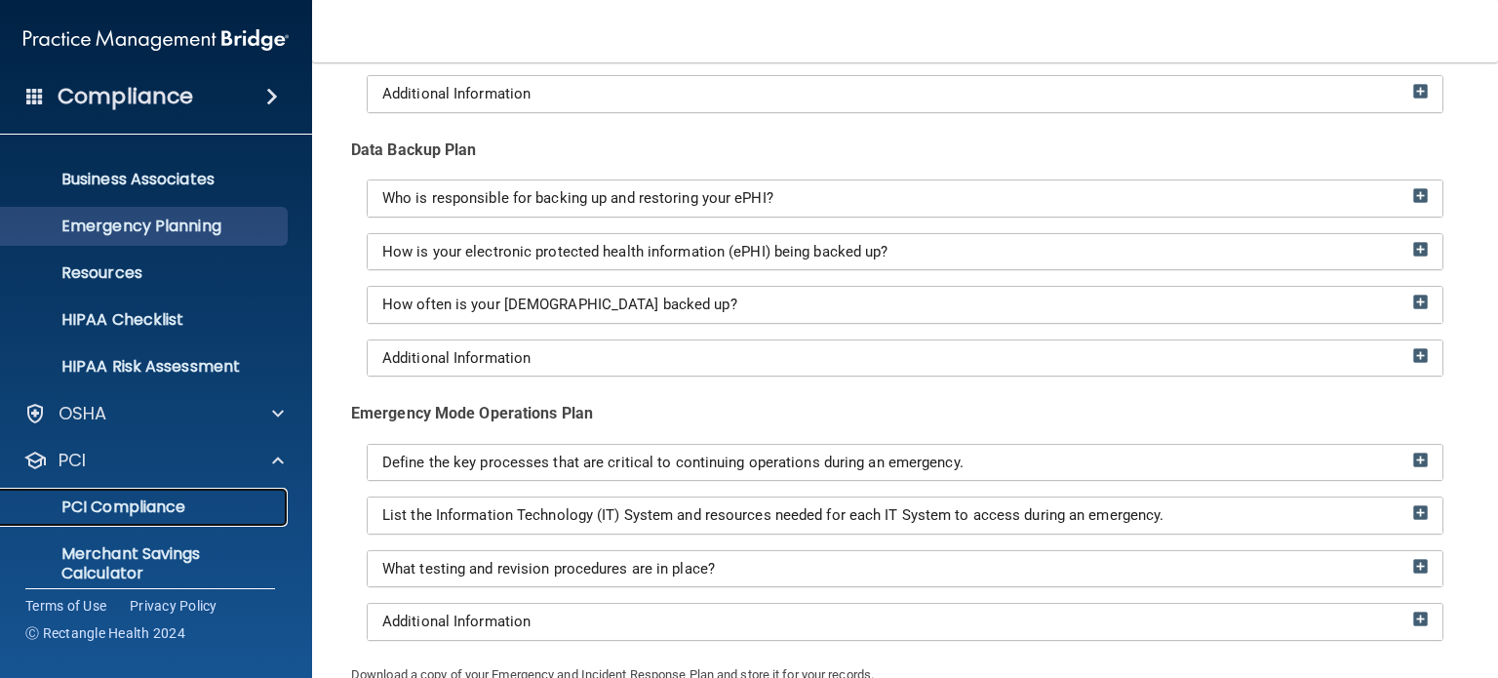
click at [101, 498] on p "PCI Compliance" at bounding box center [146, 507] width 266 height 20
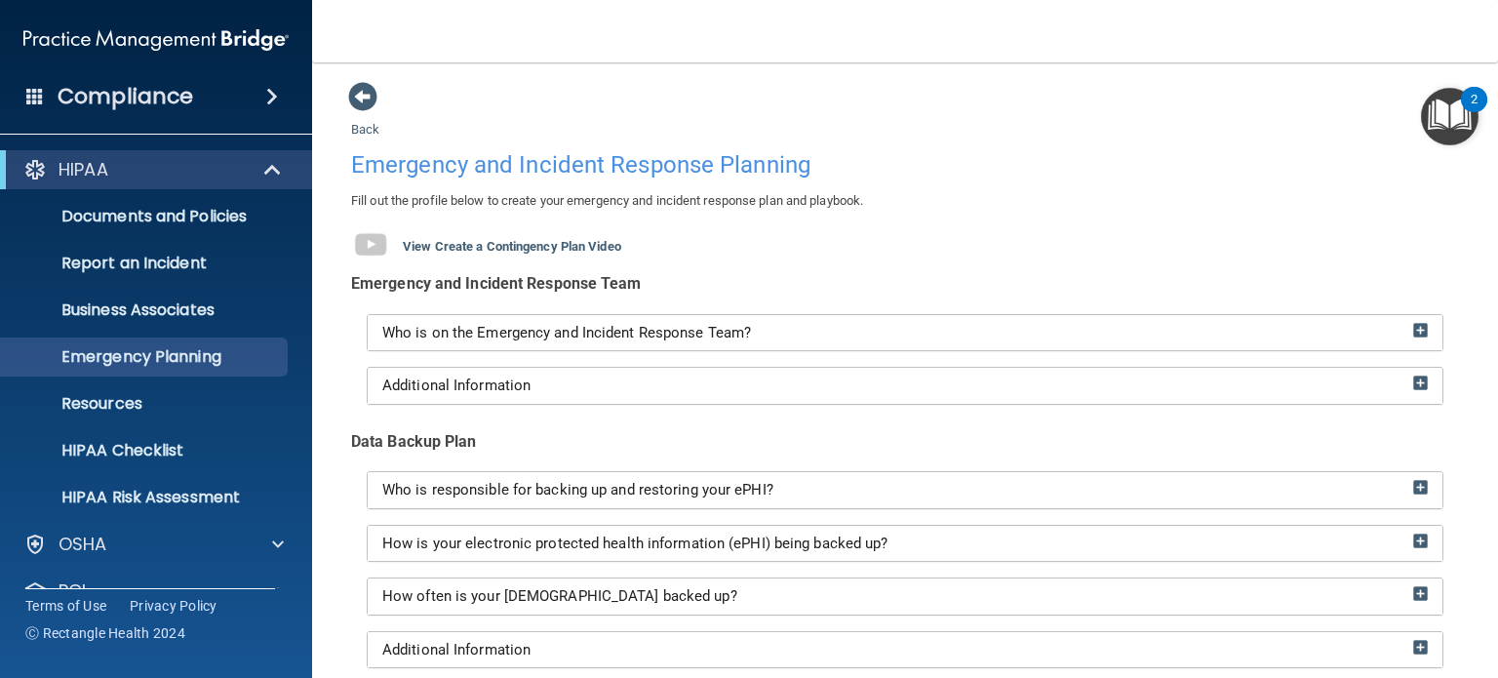
scroll to position [0, 0]
